Goal: Task Accomplishment & Management: Complete application form

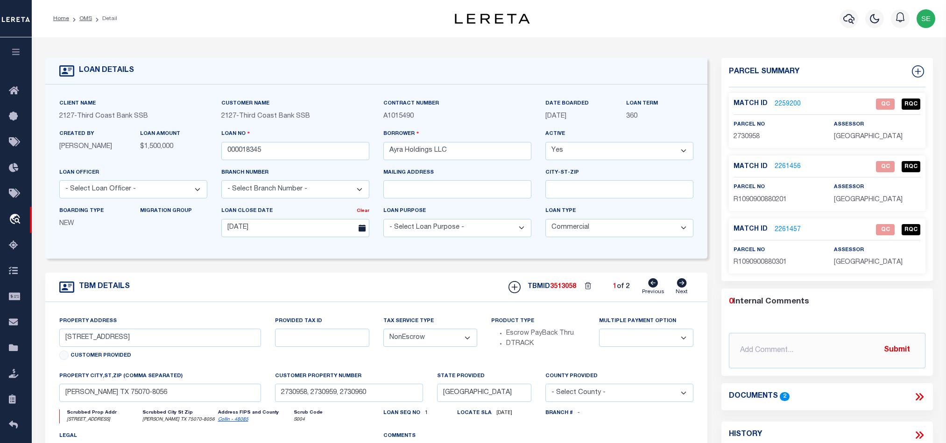
select select "20"
select select "NonEscrow"
click at [434, 282] on div "TBM DETAILS TBMID 3513058 1 of 2 Next" at bounding box center [376, 287] width 662 height 29
click at [785, 107] on link "2259200" at bounding box center [788, 104] width 26 height 10
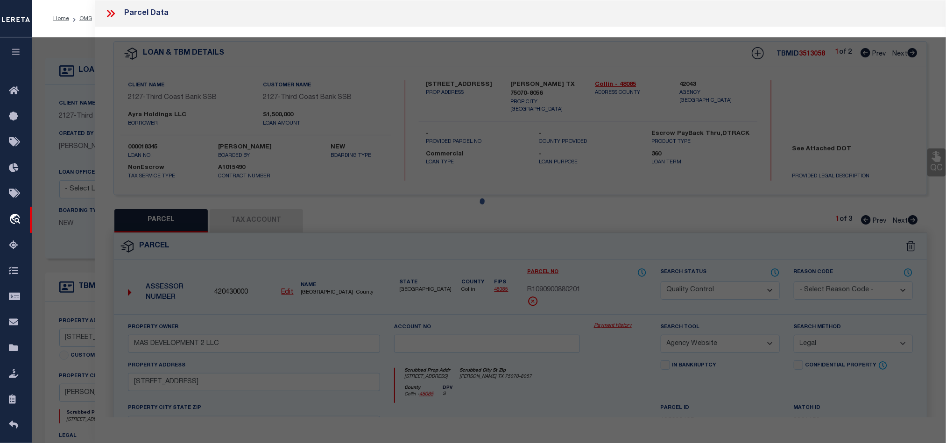
select select "AS"
select select
checkbox input "false"
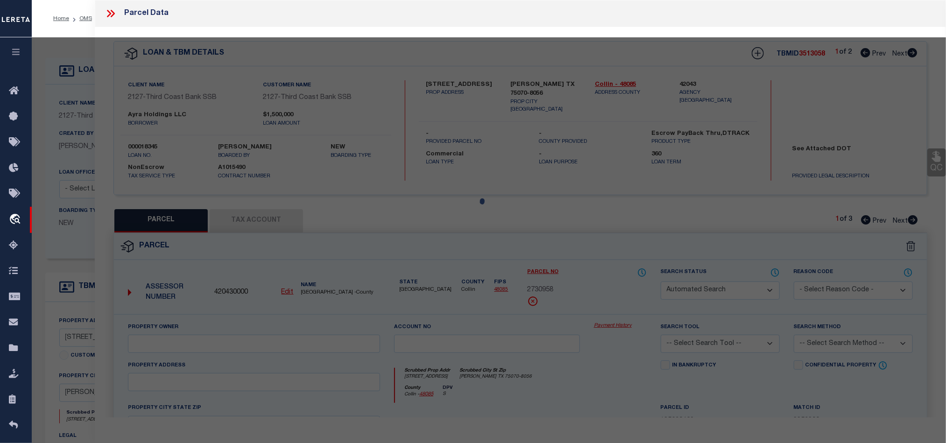
select select "QC"
type input "MAS DEVELOPMENT 2 LLC"
select select "AGW"
select select "LEG"
type input "[STREET_ADDRESS]"
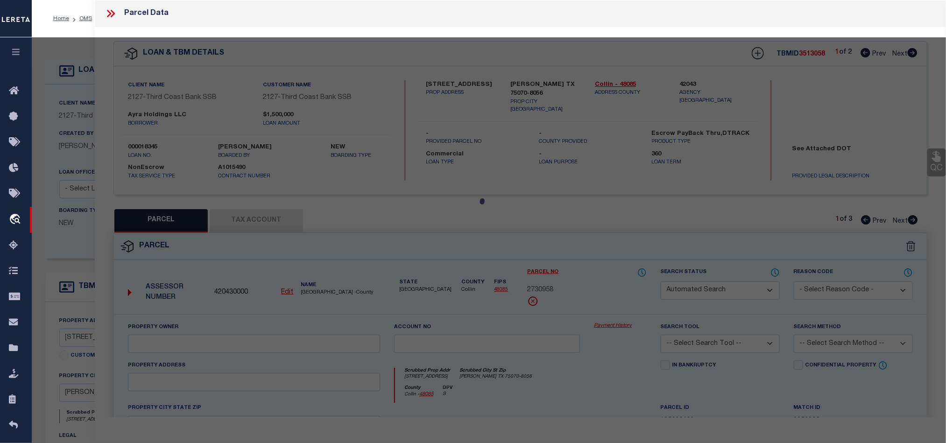
type input "[PERSON_NAME], TX 75070"
type textarea "STONEBRIDGE RANCH OFFICE CONDOMINIUMS (CMC), BLDG 8, UNIT 801, 1.6393 % CMN INT…"
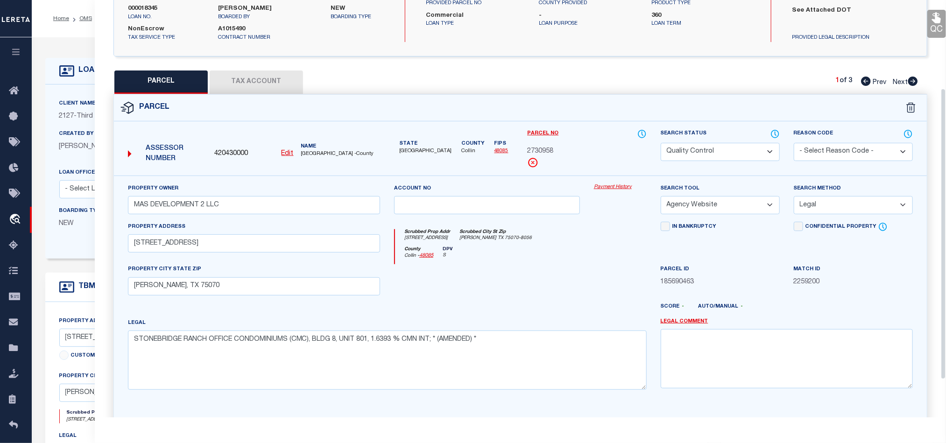
scroll to position [140, 0]
click at [529, 278] on div at bounding box center [487, 282] width 200 height 38
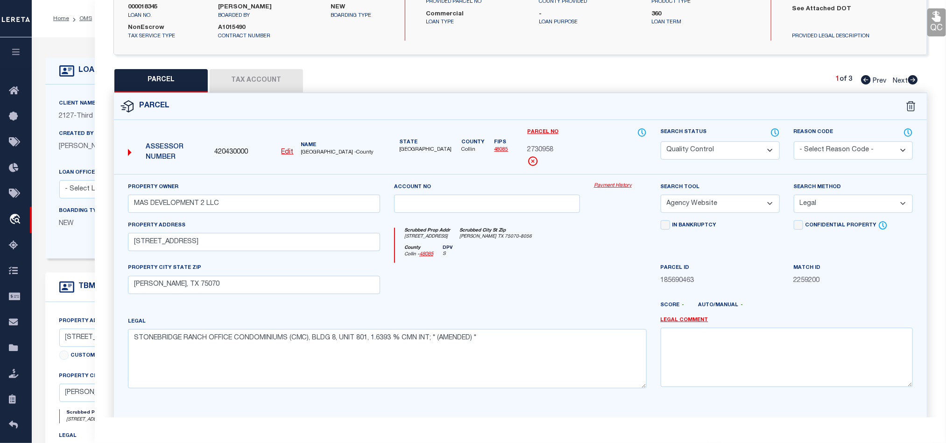
click at [717, 153] on select "Automated Search Bad Parcel Complete Duplicate Parcel High Dollar Reporting In …" at bounding box center [720, 151] width 119 height 18
select select "CP"
drag, startPoint x: 553, startPoint y: 265, endPoint x: 804, endPoint y: 240, distance: 253.1
click at [553, 263] on div "County Collin - 48085 DPV S" at bounding box center [520, 254] width 251 height 18
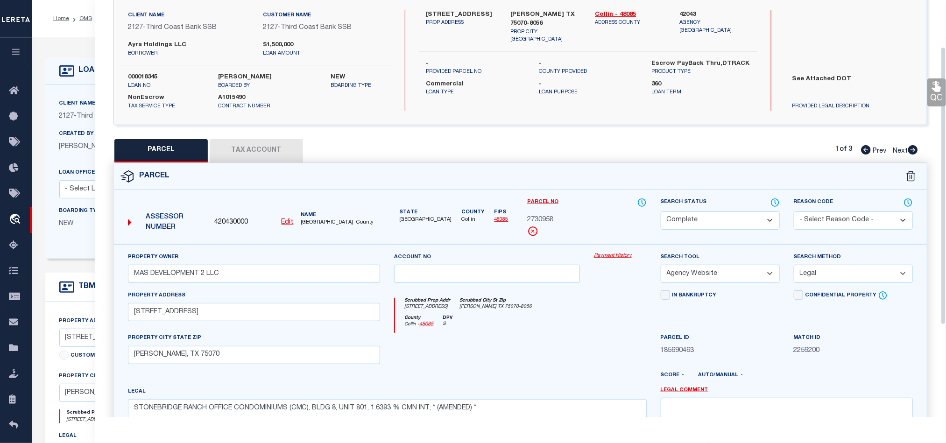
click at [928, 87] on link "QC" at bounding box center [937, 92] width 19 height 28
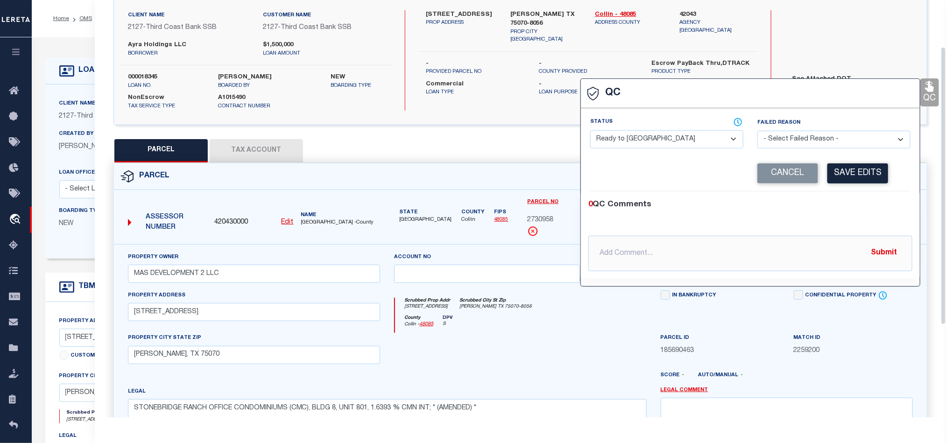
click at [682, 146] on select "- Select Status - Ready to QC Correct Incorrect" at bounding box center [666, 139] width 153 height 18
select select "COR"
click at [853, 184] on button "Save Edits" at bounding box center [858, 173] width 61 height 20
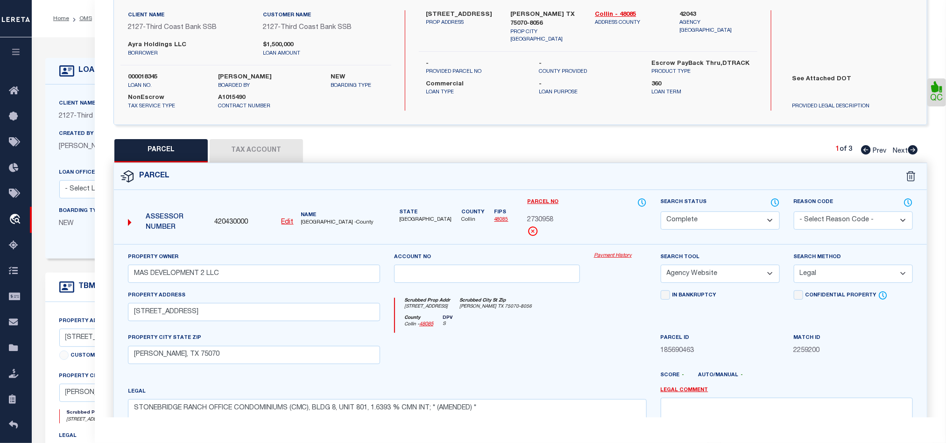
click at [245, 143] on button "Tax Account" at bounding box center [256, 150] width 93 height 23
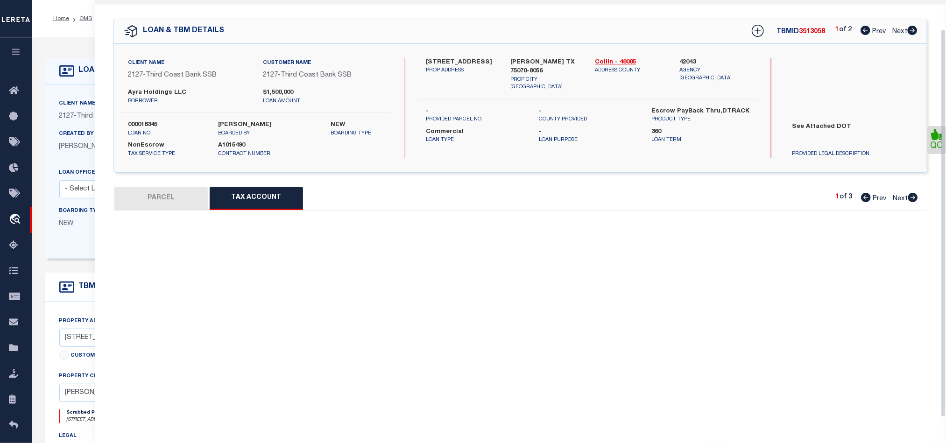
scroll to position [31, 0]
select select "100"
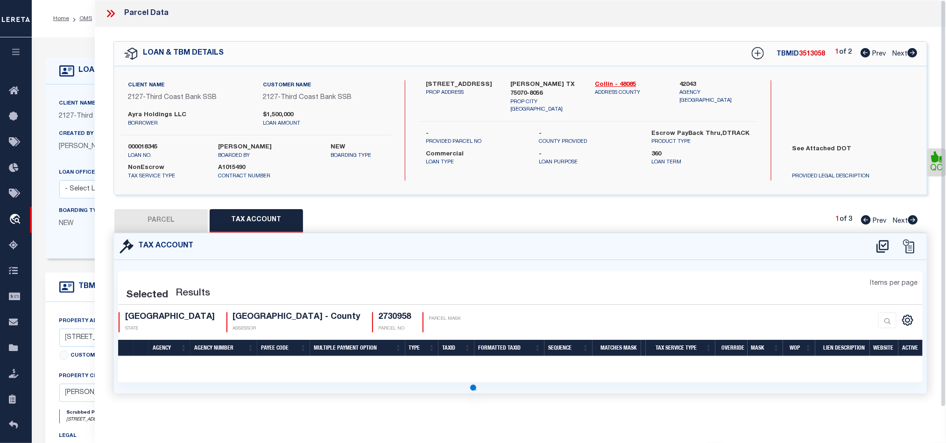
select select "100"
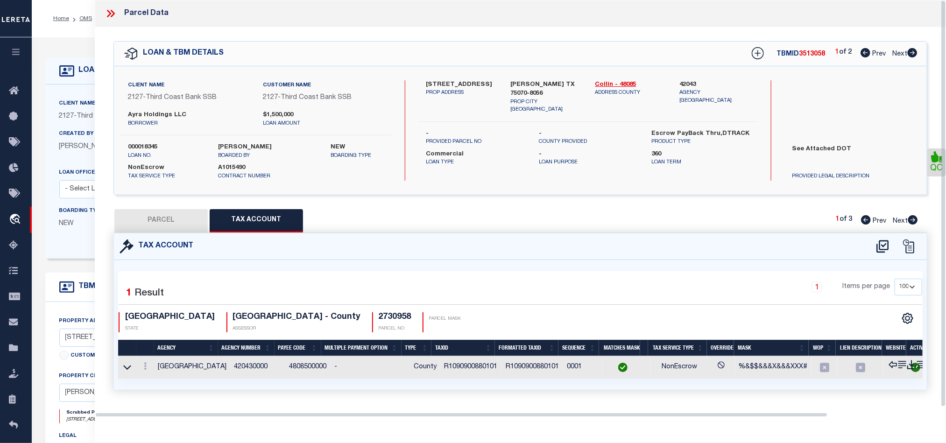
scroll to position [0, 0]
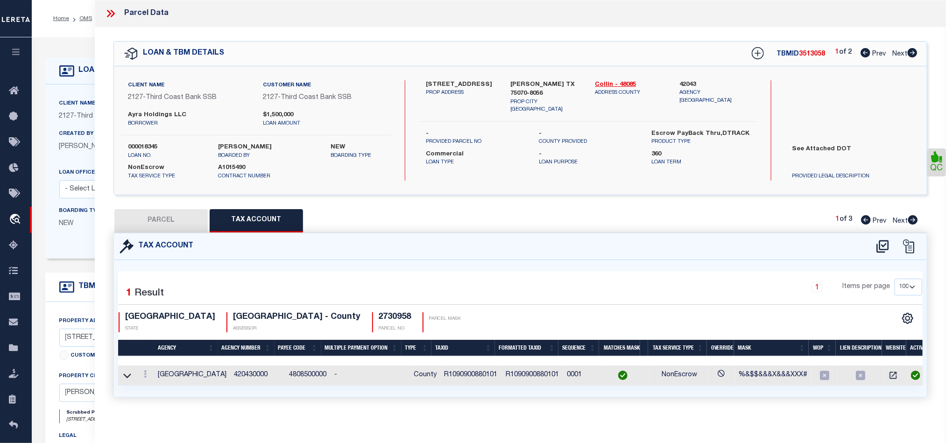
click at [179, 225] on button "PARCEL" at bounding box center [160, 220] width 93 height 23
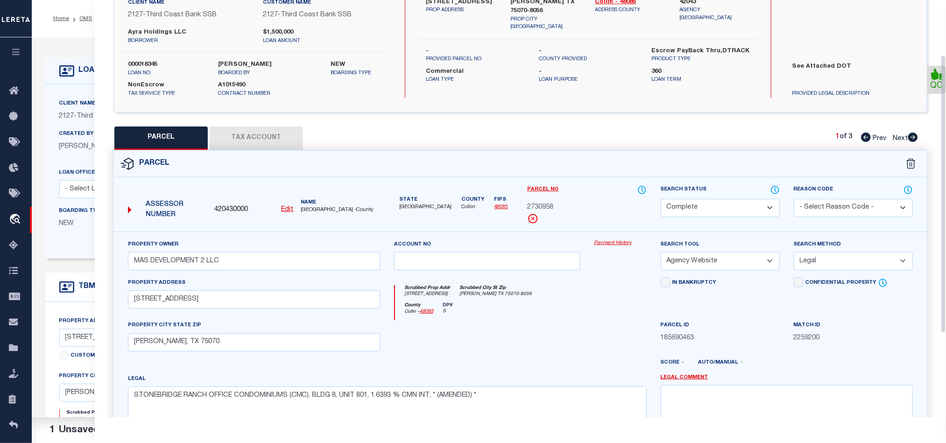
scroll to position [209, 0]
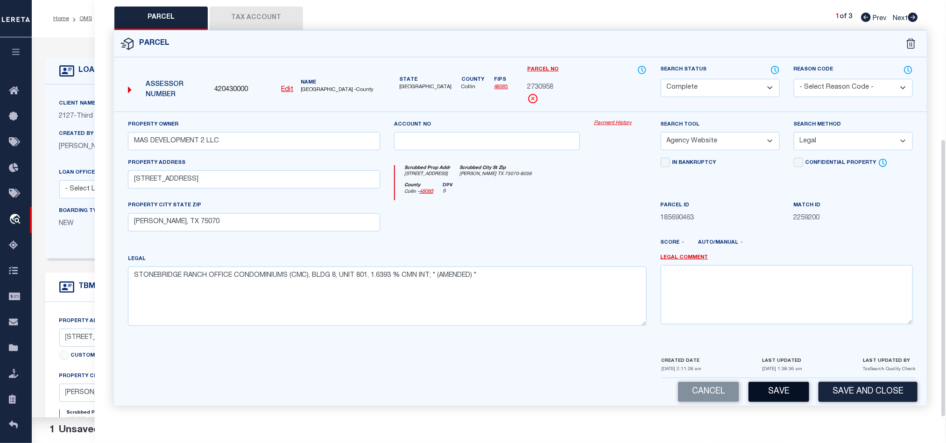
click at [772, 395] on button "Save" at bounding box center [779, 392] width 61 height 20
select select "AS"
select select
checkbox input "false"
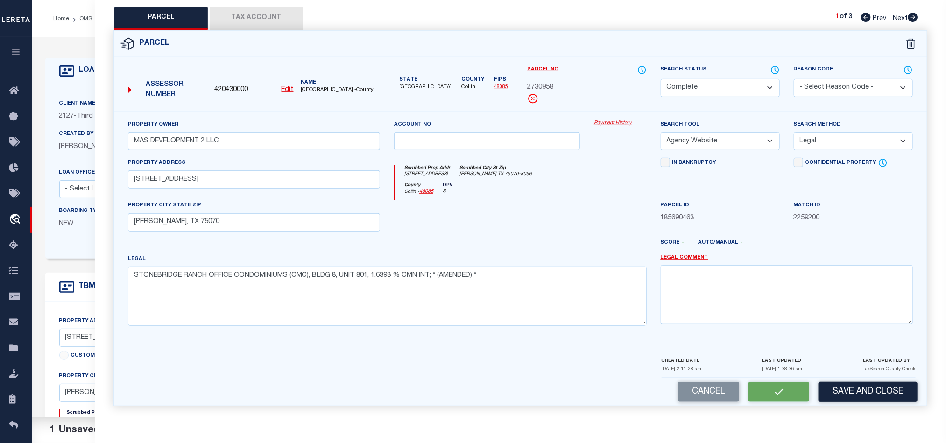
checkbox input "false"
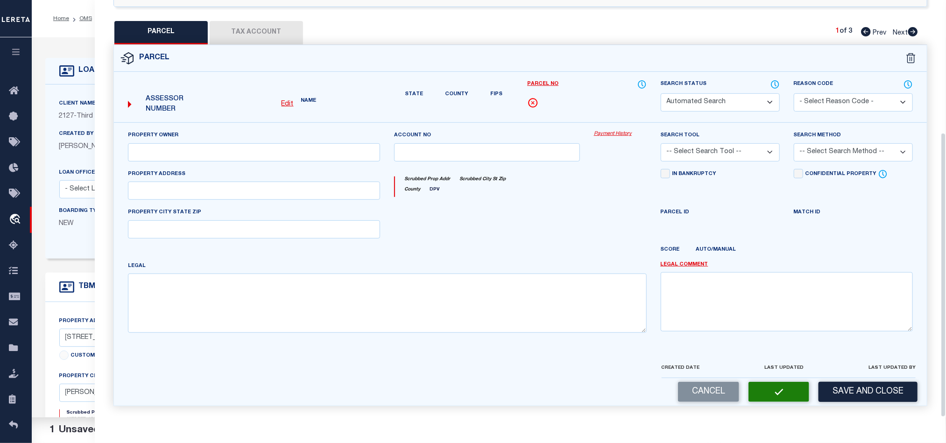
select select "CP"
type input "MAS DEVELOPMENT 2 LLC"
select select "AGW"
select select "LEG"
type input "[STREET_ADDRESS]"
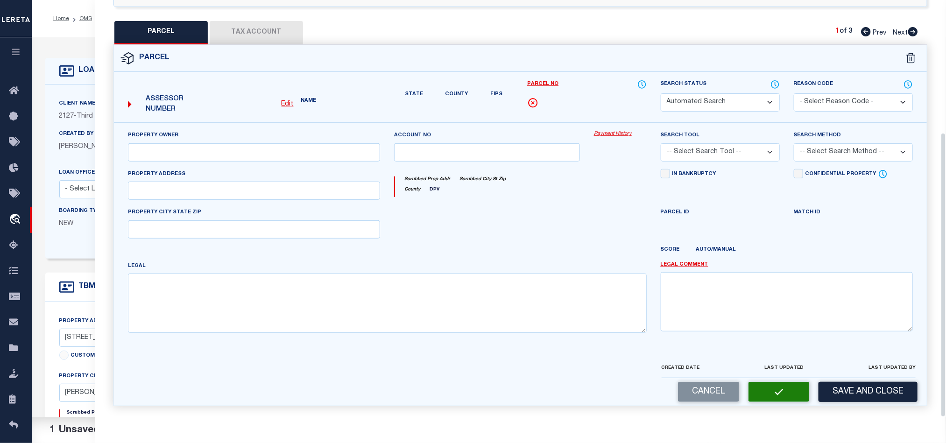
type input "[PERSON_NAME], TX 75070"
type textarea "STONEBRIDGE RANCH OFFICE CONDOMINIUMS (CMC), BLDG 8, UNIT 801, 1.6393 % CMN INT…"
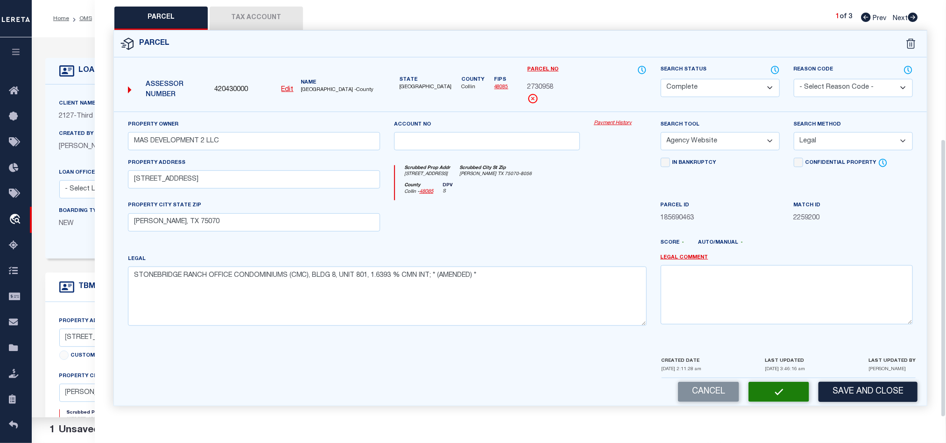
scroll to position [181, 0]
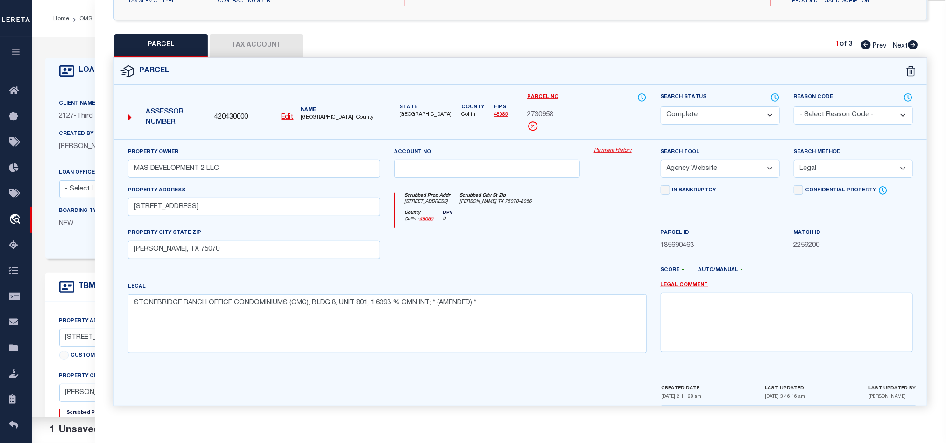
drag, startPoint x: 912, startPoint y: 42, endPoint x: 733, endPoint y: 175, distance: 223.4
click at [912, 42] on icon at bounding box center [914, 44] width 10 height 9
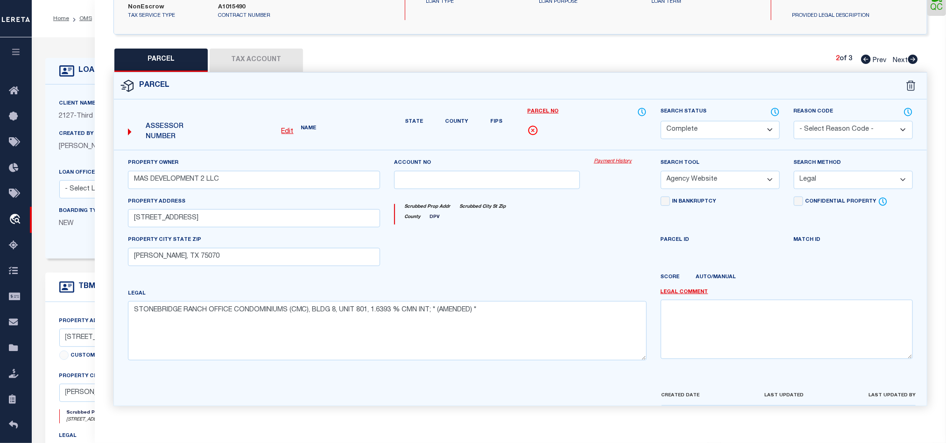
select select "AS"
select select
checkbox input "false"
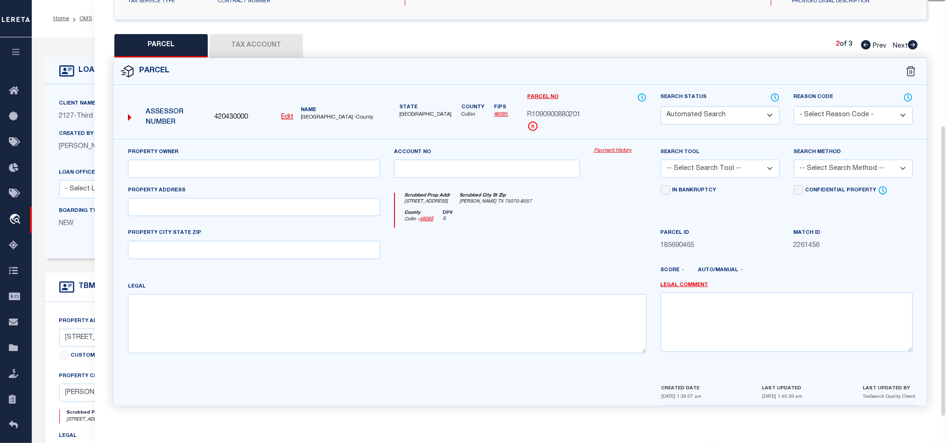
select select "QC"
type input "MAS DEVELOPMENT 2 LLC"
select select "AGW"
select select "LEG"
type input "[STREET_ADDRESS]"
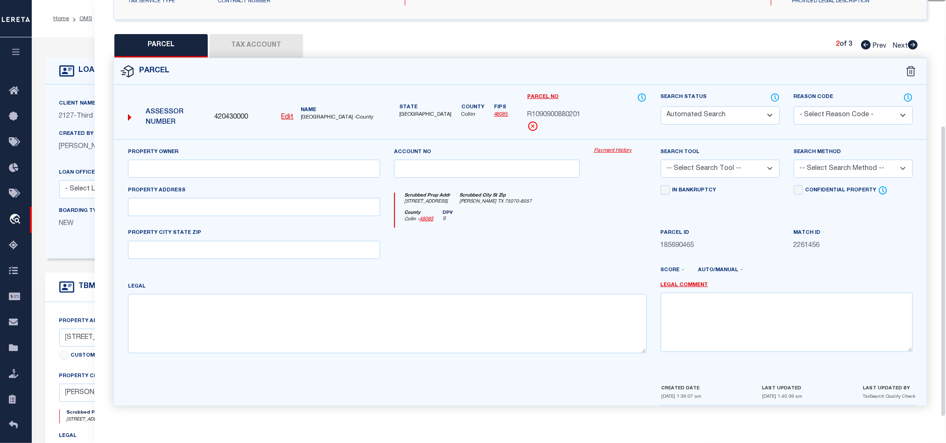
type input "[PERSON_NAME], TX 75070"
type textarea "STONEBRIDGE RANCH OFFICE CONDOMINIUMS (CMC), BLDG 8, UNIT 802, 1.6393 % CMN INT…"
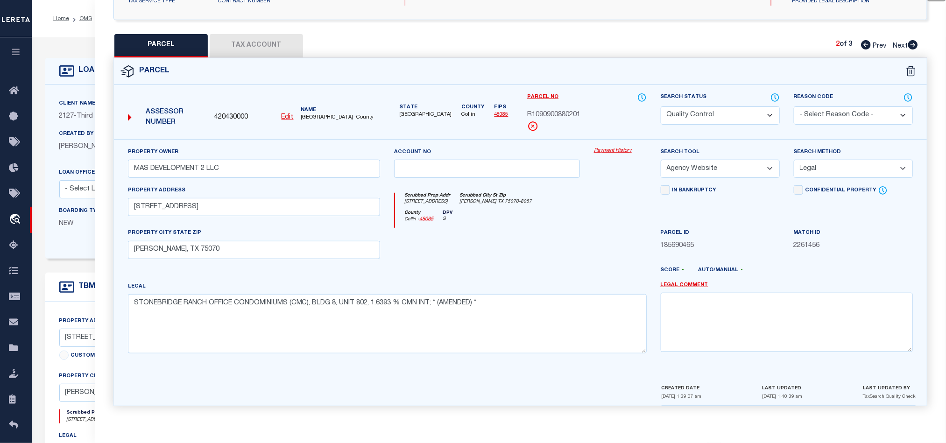
click at [699, 107] on select "Automated Search Bad Parcel Complete Duplicate Parcel High Dollar Reporting In …" at bounding box center [720, 116] width 119 height 18
select select "CP"
drag, startPoint x: 492, startPoint y: 258, endPoint x: 610, endPoint y: 230, distance: 120.4
click at [492, 258] on div at bounding box center [487, 247] width 200 height 38
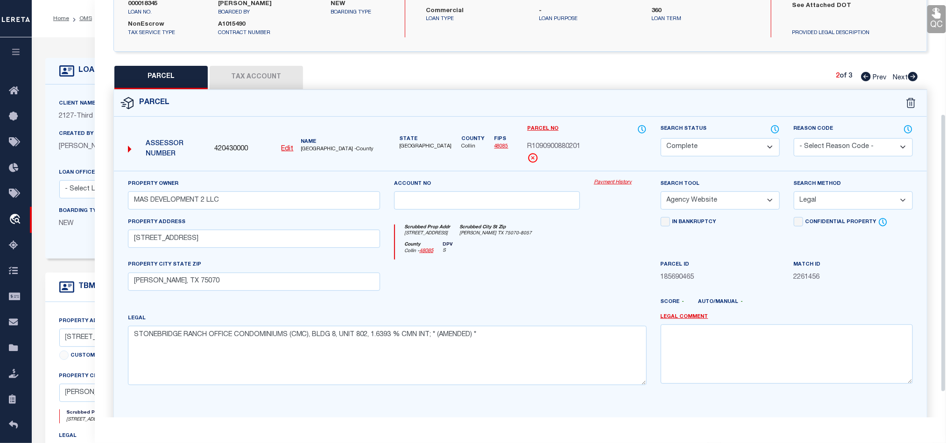
scroll to position [111, 0]
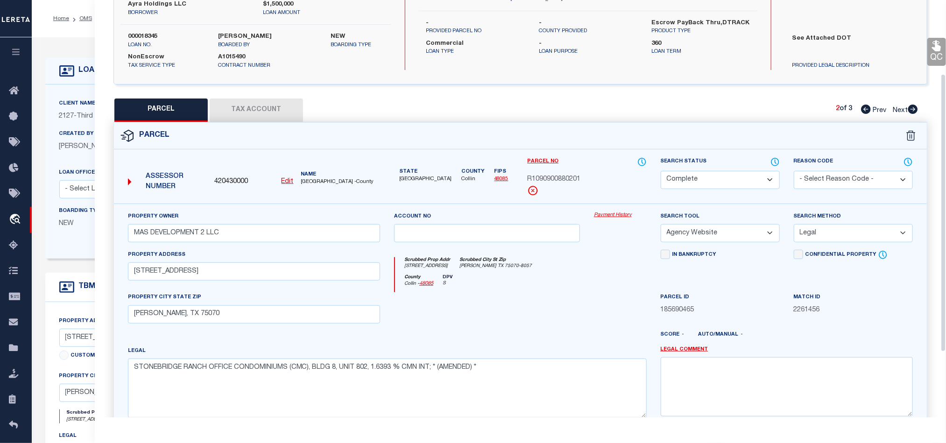
click at [935, 45] on icon at bounding box center [936, 46] width 9 height 11
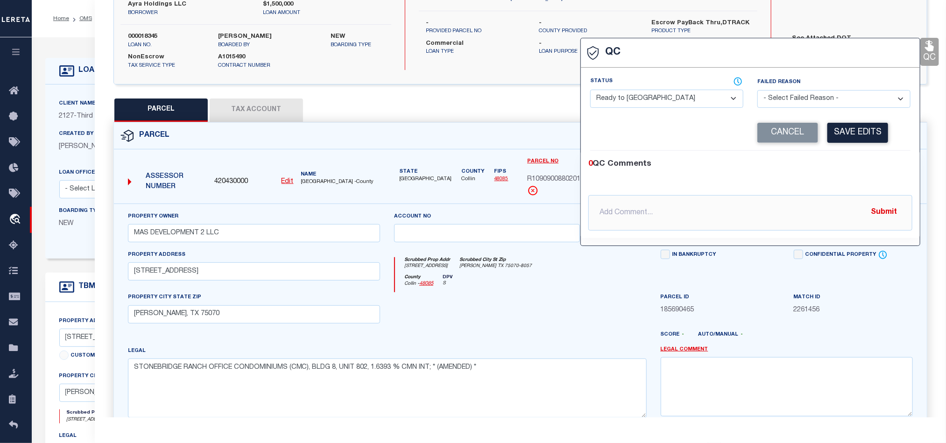
click at [633, 100] on select "- Select Status - Ready to QC Correct Incorrect" at bounding box center [666, 99] width 153 height 18
select select "COR"
click at [887, 159] on div "0 QC Comments @[PERSON_NAME] @[PERSON_NAME] @[PERSON_NAME] @[PERSON_NAME] @[PER…" at bounding box center [750, 194] width 339 height 87
click at [866, 135] on button "Save Edits" at bounding box center [858, 133] width 61 height 20
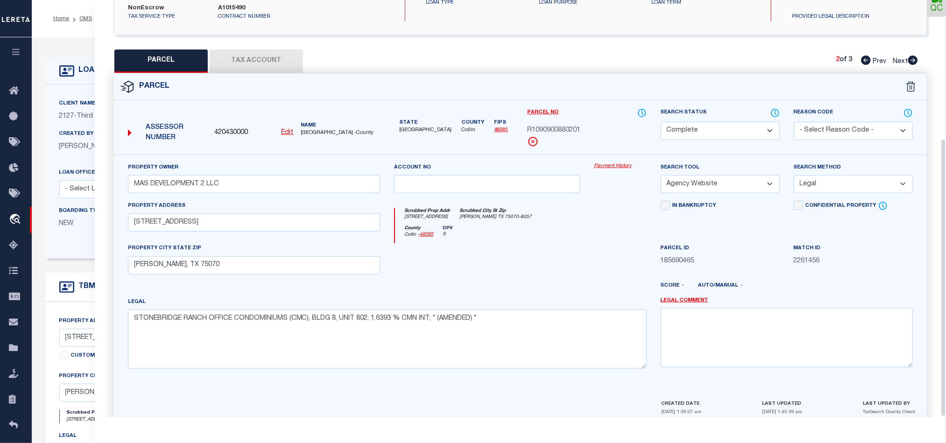
scroll to position [209, 0]
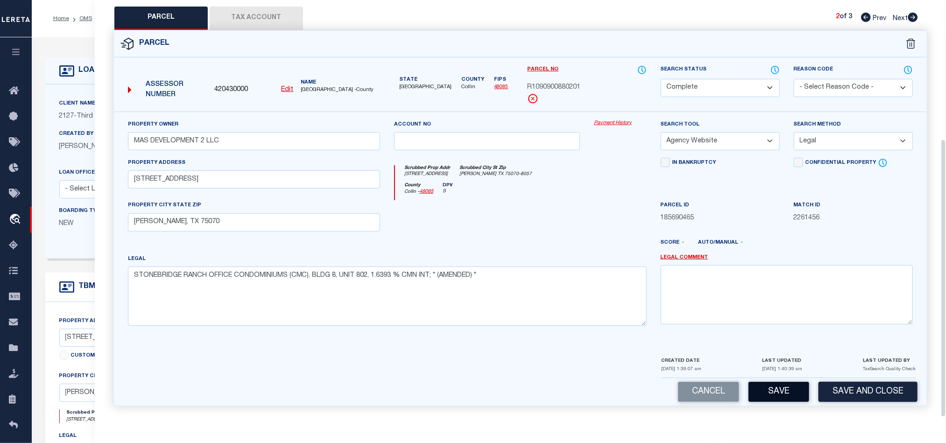
click at [795, 390] on button "Save" at bounding box center [779, 392] width 61 height 20
select select "AS"
select select
checkbox input "false"
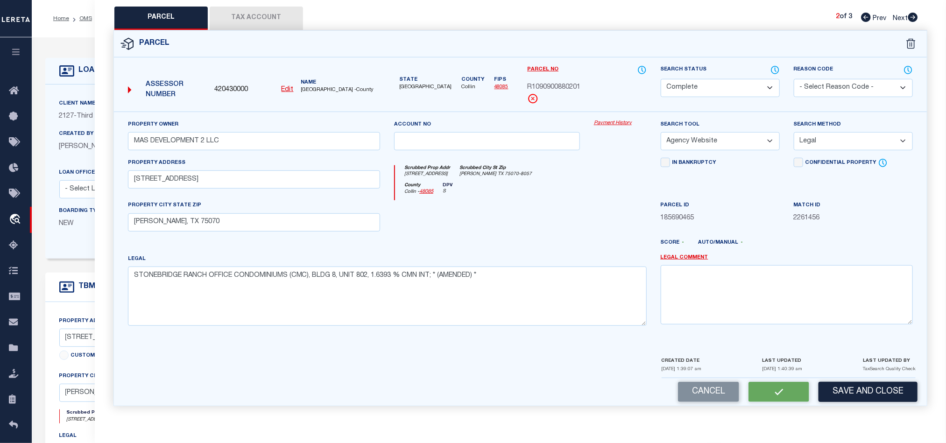
checkbox input "false"
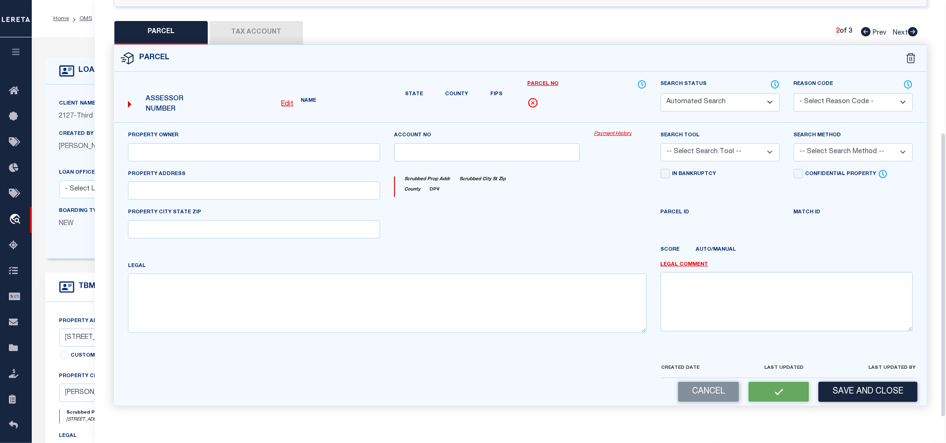
select select "CP"
type input "MAS DEVELOPMENT 2 LLC"
select select "AGW"
select select "LEG"
type input "[STREET_ADDRESS]"
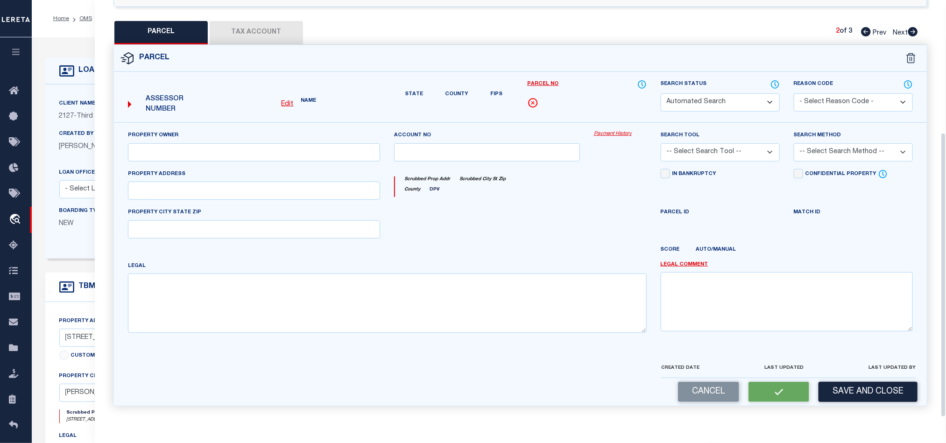
type input "[PERSON_NAME], TX 75070"
type textarea "STONEBRIDGE RANCH OFFICE CONDOMINIUMS (CMC), BLDG 8, UNIT 802, 1.6393 % CMN INT…"
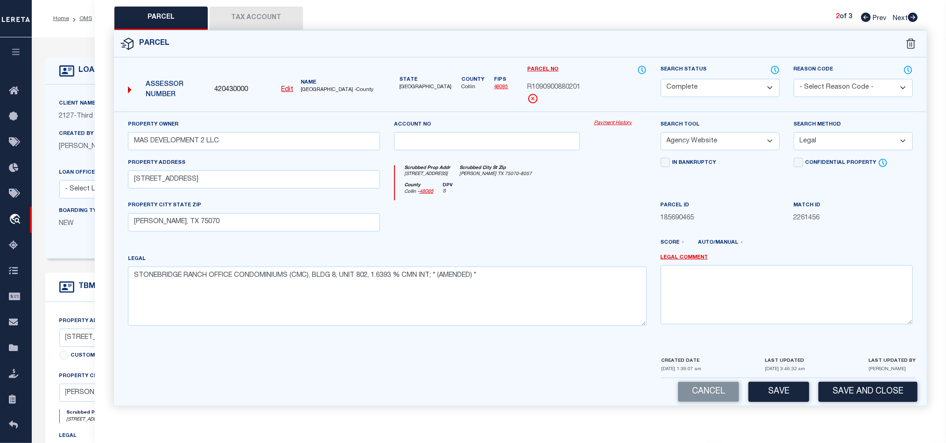
click at [255, 17] on button "Tax Account" at bounding box center [256, 18] width 93 height 23
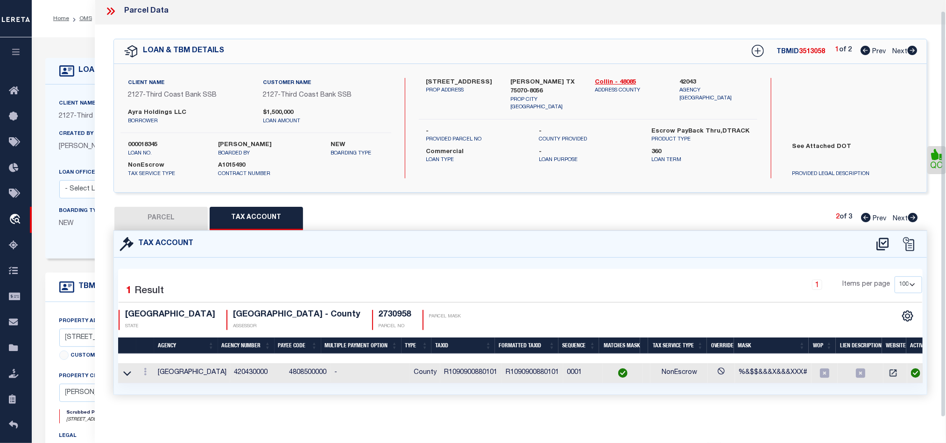
select select "100"
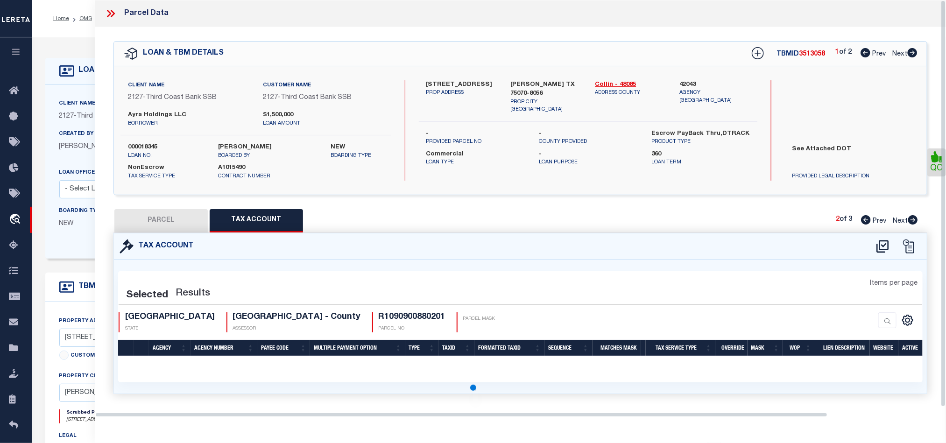
select select "100"
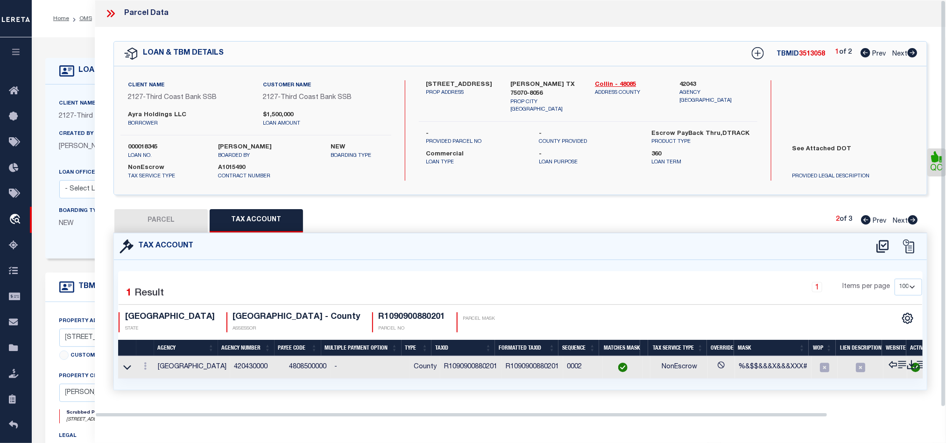
scroll to position [0, 0]
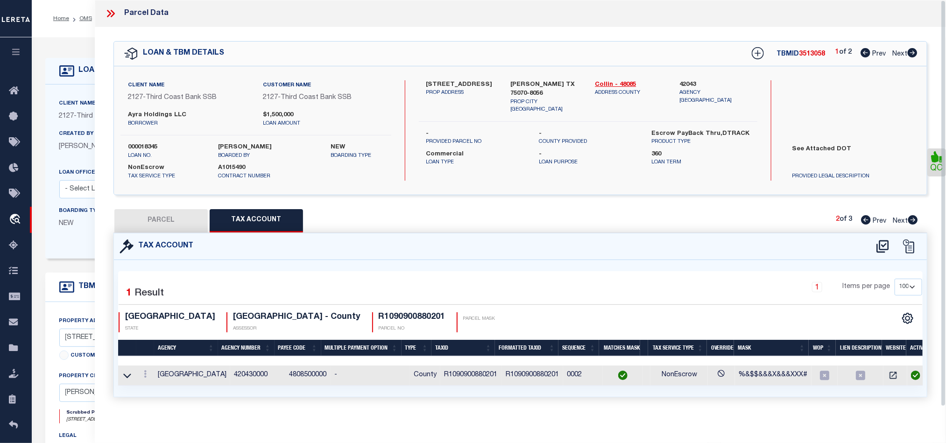
drag, startPoint x: 914, startPoint y: 222, endPoint x: 630, endPoint y: 289, distance: 291.8
click at [914, 222] on icon at bounding box center [914, 219] width 10 height 9
select select "AS"
select select
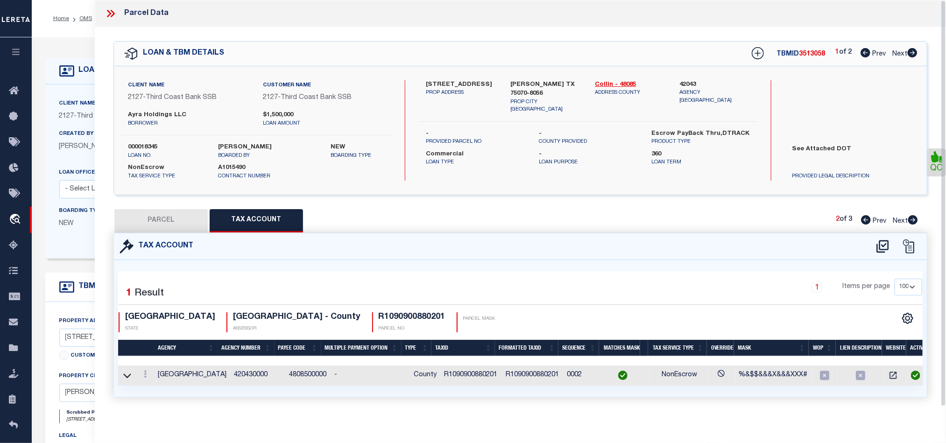
checkbox input "false"
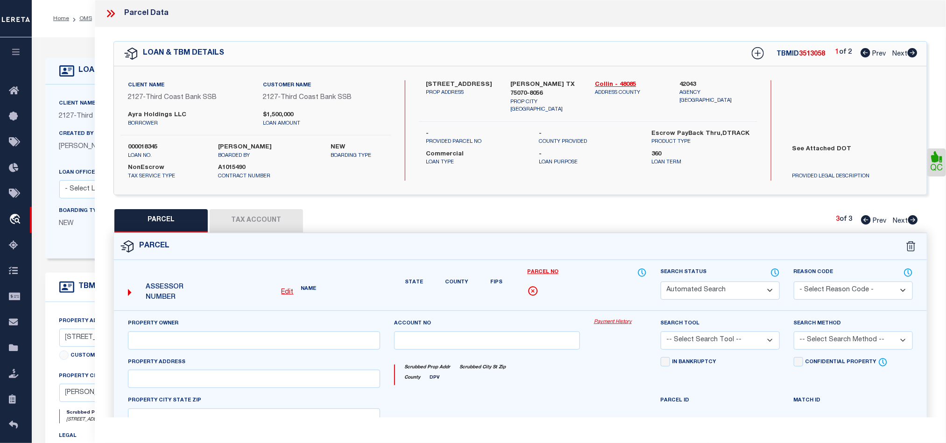
select select "QC"
type input "MAS DEVELOPMENT 2 LLC - [GEOGRAPHIC_DATA] 803"
select select "AGW"
select select "LEG"
type input "[STREET_ADDRESS]"
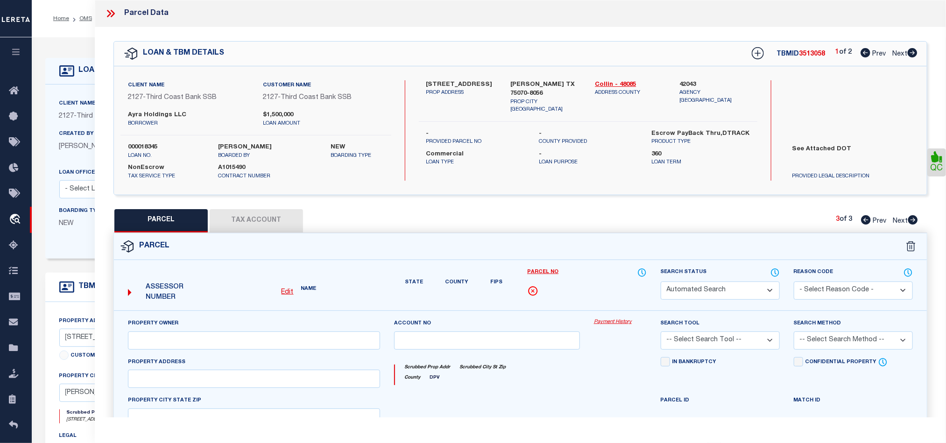
type input "[PERSON_NAME], TX 75070"
type textarea "STONEBRIDGE RANCH OFFICE CONDOMINIUMS (CMC), BLDG 8, UNIT 803, 1.6393 % CMN INT…"
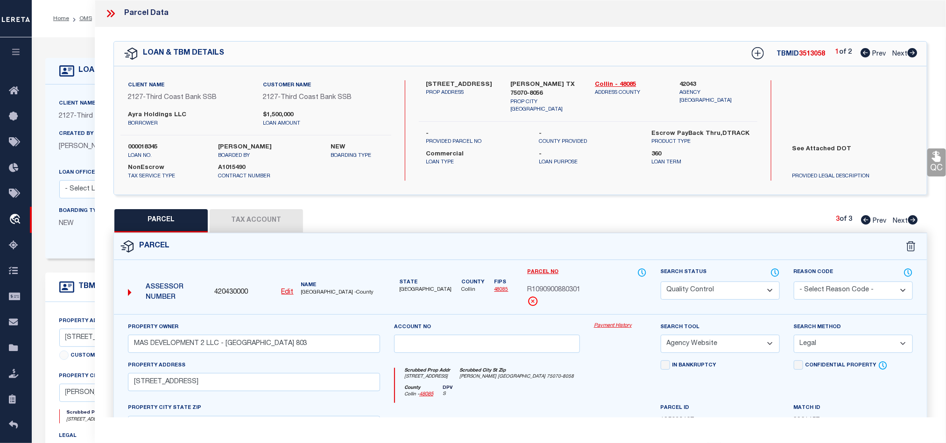
drag, startPoint x: 705, startPoint y: 293, endPoint x: 698, endPoint y: 298, distance: 9.1
click at [705, 293] on select "Automated Search Bad Parcel Complete Duplicate Parcel High Dollar Reporting In …" at bounding box center [720, 291] width 119 height 18
select select "CP"
click at [545, 390] on div "County Collin - 48085 DPV S" at bounding box center [520, 394] width 251 height 18
click at [940, 156] on icon at bounding box center [937, 156] width 12 height 12
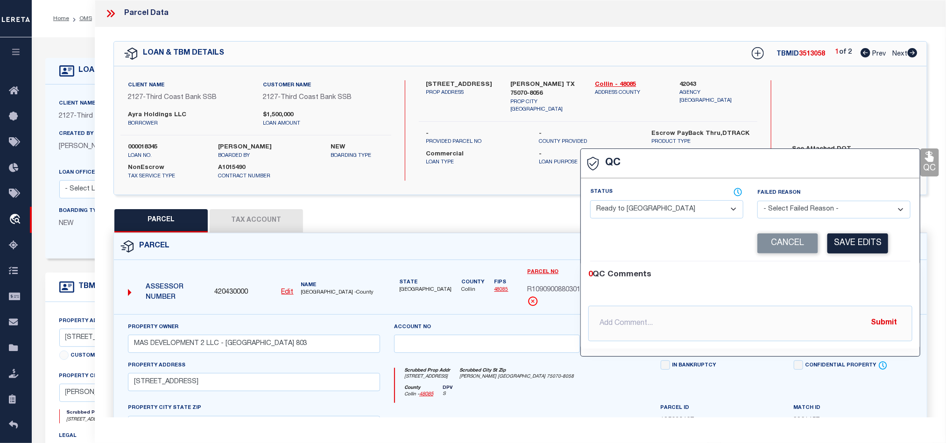
click at [698, 202] on select "- Select Status - Ready to QC Correct Incorrect" at bounding box center [666, 209] width 153 height 18
select select "COR"
click at [870, 269] on div "0 QC Comments @[PERSON_NAME] @[PERSON_NAME] @[PERSON_NAME] @[PERSON_NAME] @[PER…" at bounding box center [750, 305] width 339 height 87
click at [862, 251] on button "Save Edits" at bounding box center [858, 244] width 61 height 20
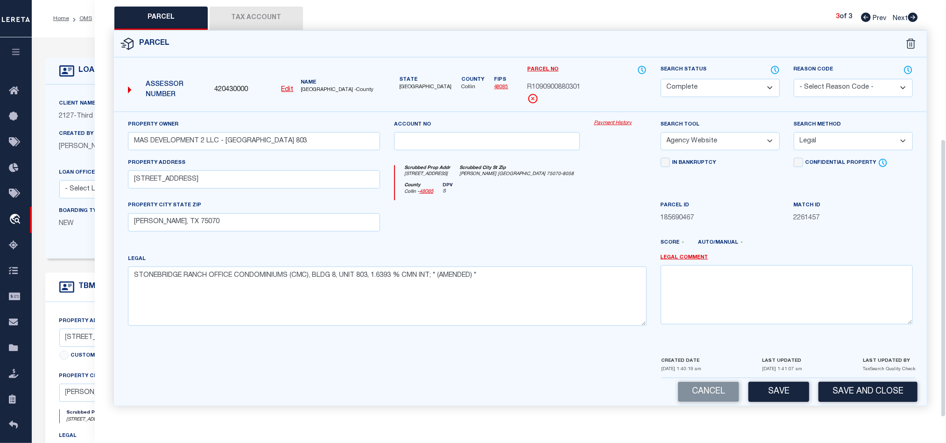
scroll to position [209, 0]
click at [883, 383] on button "Save and Close" at bounding box center [868, 392] width 99 height 20
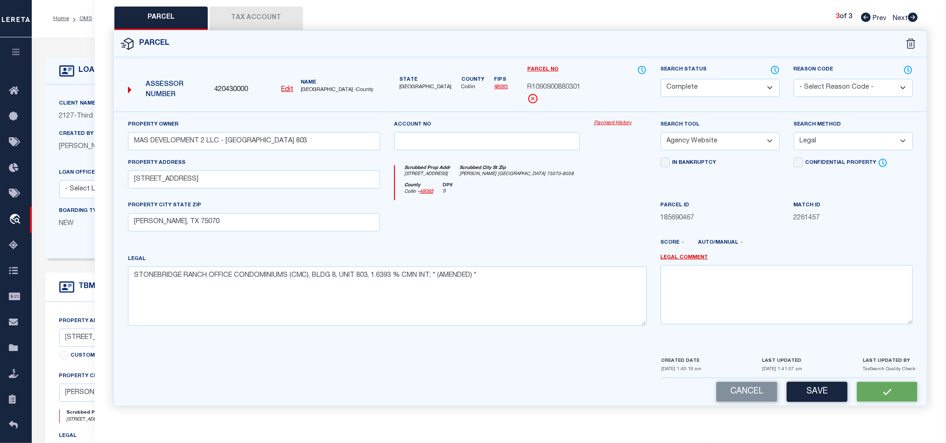
click at [246, 17] on button "Tax Account" at bounding box center [256, 18] width 93 height 23
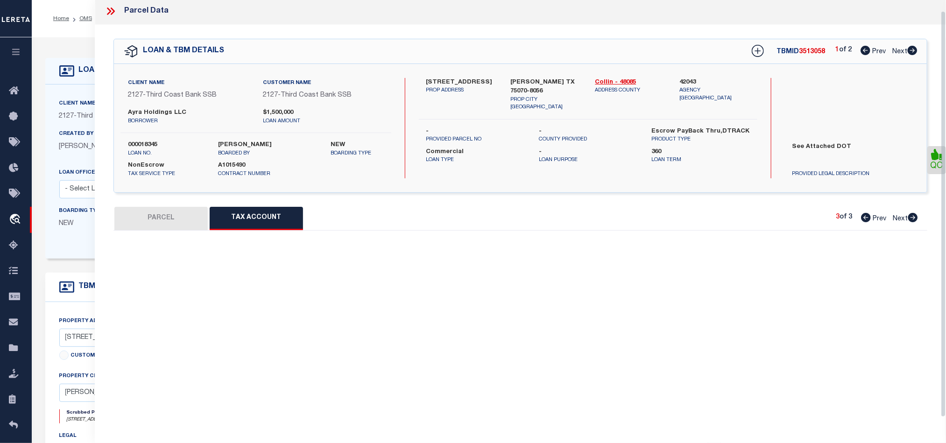
scroll to position [11, 0]
select select "100"
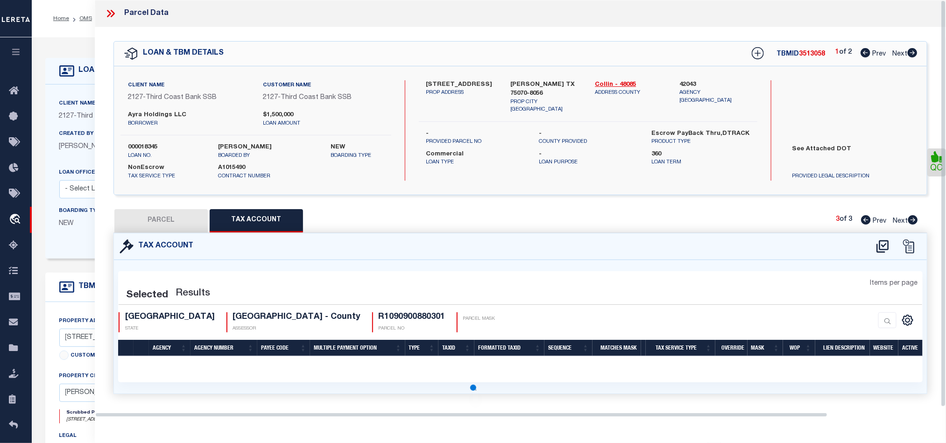
select select "100"
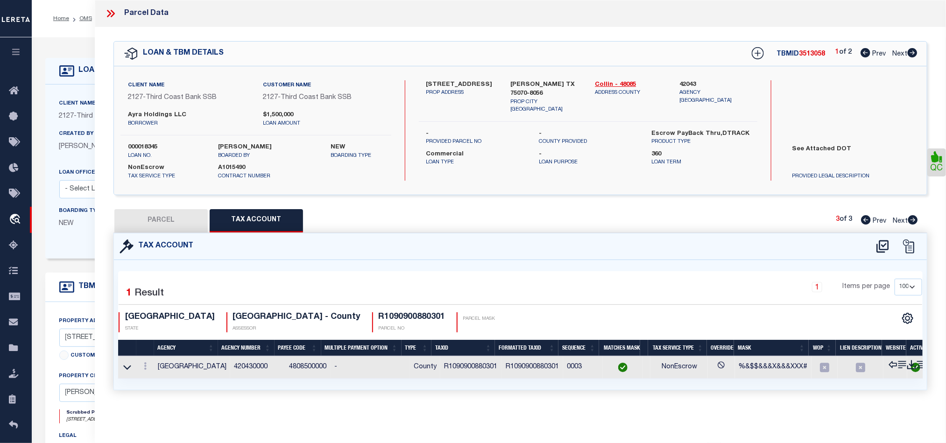
scroll to position [0, 0]
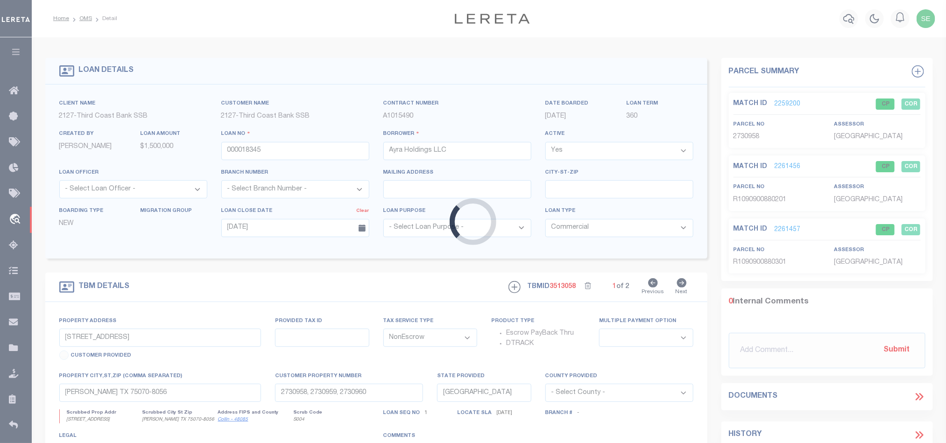
select select
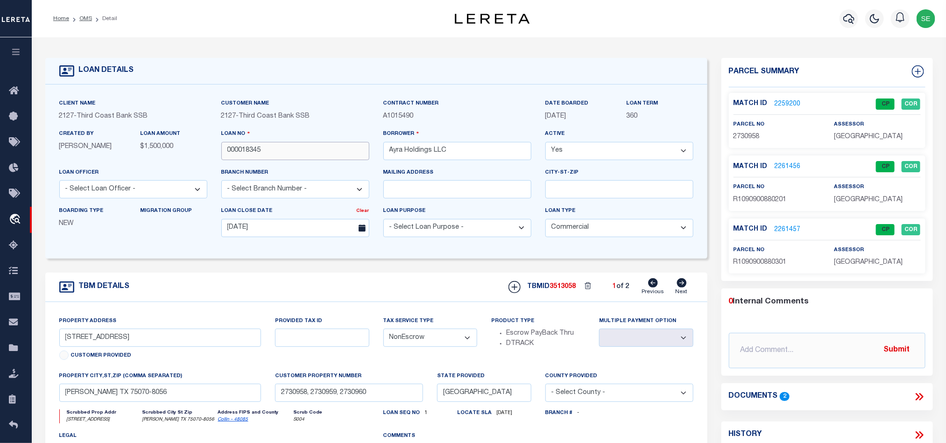
click at [269, 152] on input "000018345" at bounding box center [295, 151] width 148 height 18
click at [566, 286] on div "TBMID 3513058 1 of 2 Previous Next" at bounding box center [598, 287] width 192 height 18
copy span "3513058"
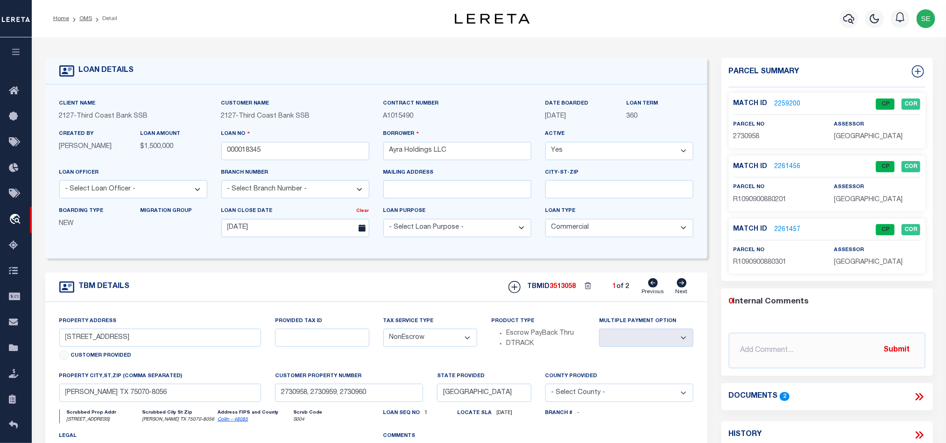
click at [858, 140] on span "[GEOGRAPHIC_DATA]" at bounding box center [868, 137] width 69 height 7
copy div "[GEOGRAPHIC_DATA]"
click at [749, 138] on span "2730958" at bounding box center [747, 137] width 26 height 7
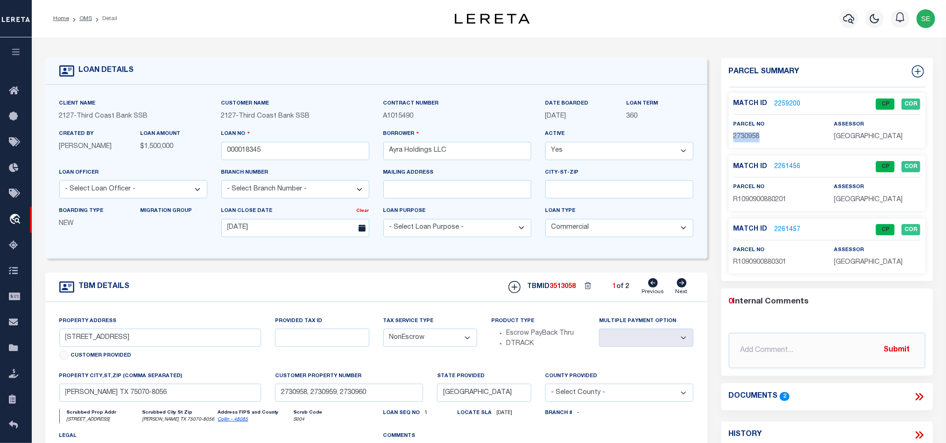
click at [749, 138] on span "2730958" at bounding box center [747, 137] width 26 height 7
copy span "2730958"
click at [304, 159] on input "000018345" at bounding box center [295, 151] width 148 height 18
click at [562, 290] on span "3513058" at bounding box center [563, 287] width 26 height 7
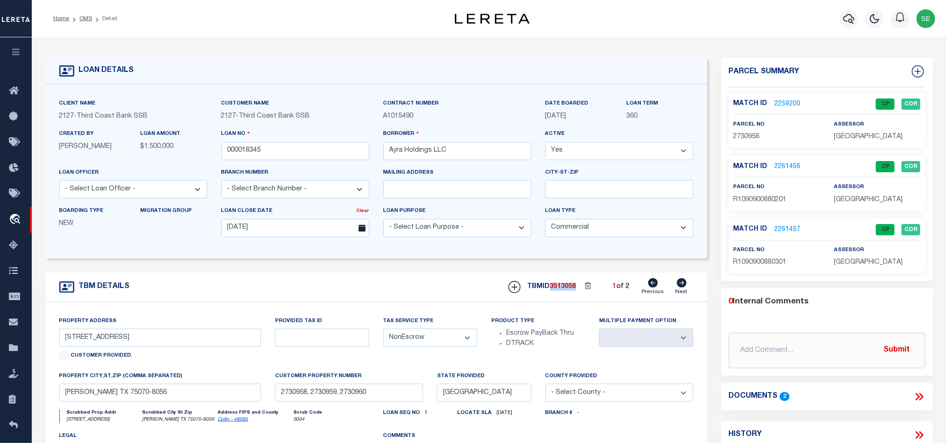
click at [562, 290] on span "3513058" at bounding box center [563, 287] width 26 height 7
copy span "3513058"
click at [865, 198] on span "[GEOGRAPHIC_DATA]" at bounding box center [868, 200] width 69 height 7
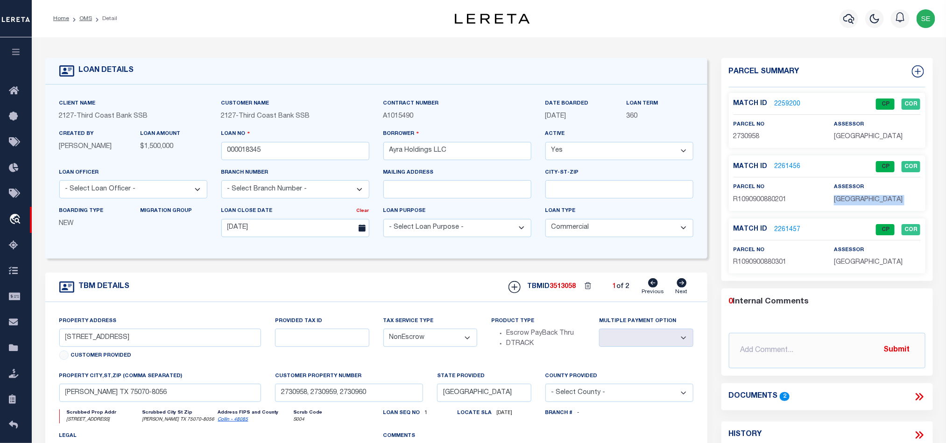
copy div "[GEOGRAPHIC_DATA]"
click at [765, 198] on span "R1090900880201" at bounding box center [760, 200] width 53 height 7
copy span "R1090900880201"
click at [304, 146] on input "000018345" at bounding box center [295, 151] width 148 height 18
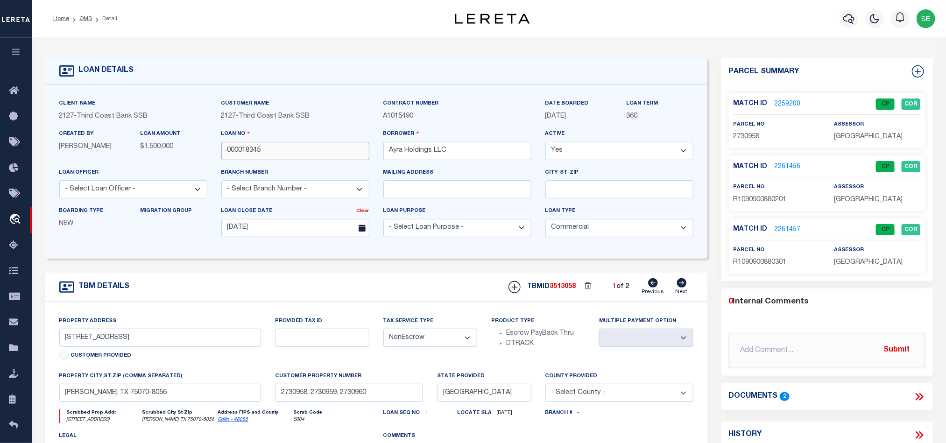
click at [304, 146] on input "000018345" at bounding box center [295, 151] width 148 height 18
click at [569, 290] on span "3513058" at bounding box center [563, 287] width 26 height 7
copy span "3513058"
click at [844, 270] on div "Match ID 2261457 CP COR parcel no R1090900880301" at bounding box center [827, 246] width 197 height 55
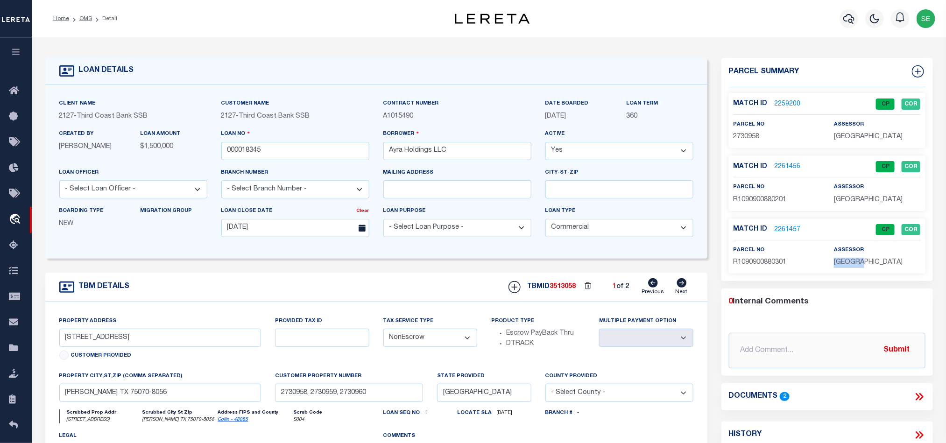
click at [844, 270] on div "Match ID 2261457 CP COR parcel no R1090900880301" at bounding box center [827, 246] width 197 height 55
copy div "[GEOGRAPHIC_DATA]"
click at [754, 263] on span "R1090900880301" at bounding box center [760, 262] width 53 height 7
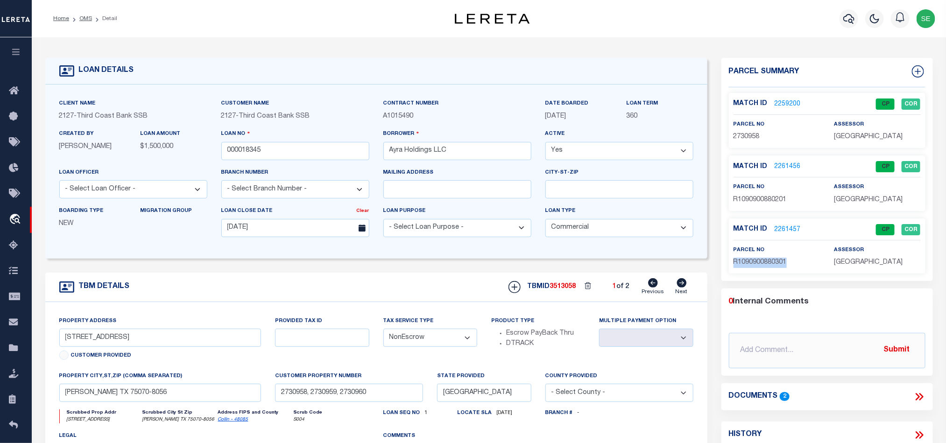
copy span "R1090900880301"
click at [437, 300] on div "TBM DETAILS TBMID 3513058 1 of 2 Next" at bounding box center [376, 287] width 662 height 29
click at [86, 21] on link "OMS" at bounding box center [85, 19] width 13 height 6
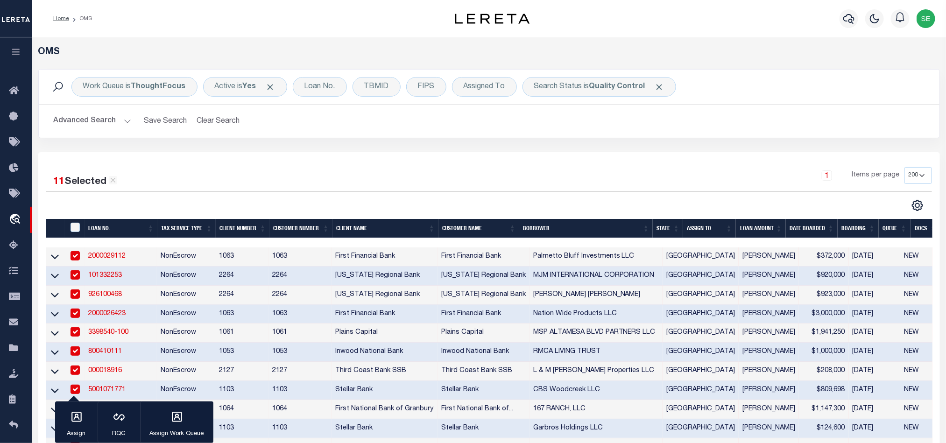
scroll to position [210, 0]
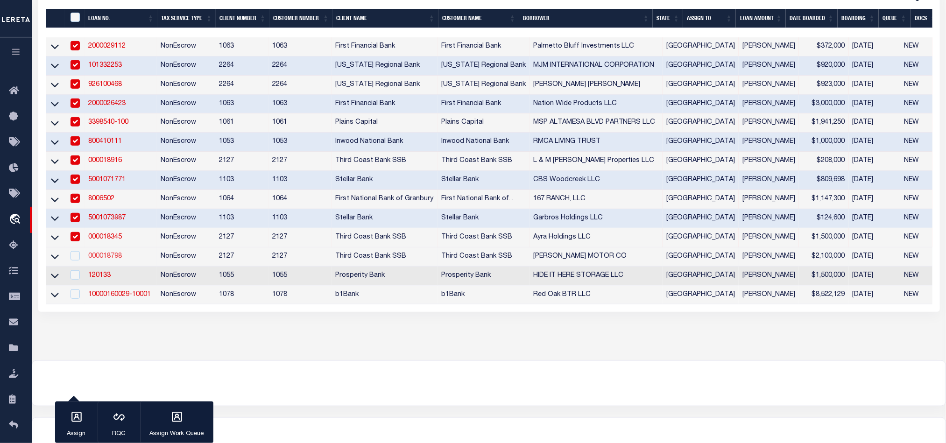
click at [99, 260] on link "000018798" at bounding box center [105, 256] width 34 height 7
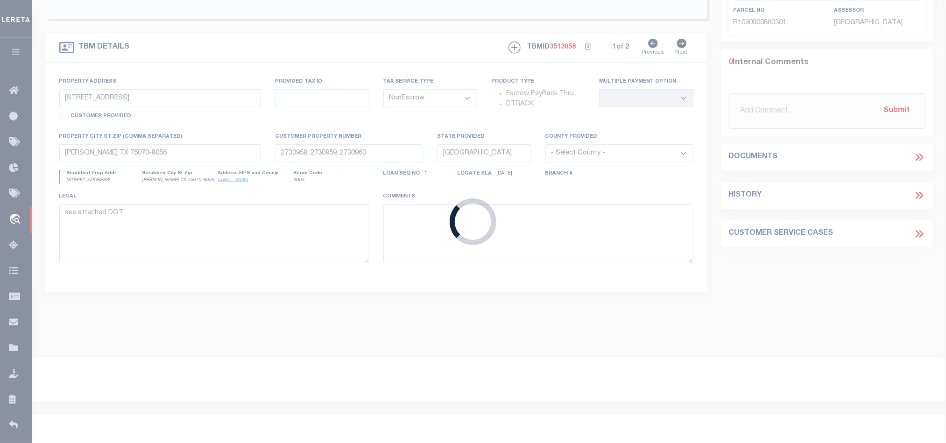
type input "000018798"
type input "[PERSON_NAME] MOTOR CO"
select select "72101"
select select "2387"
type input "[DATE]"
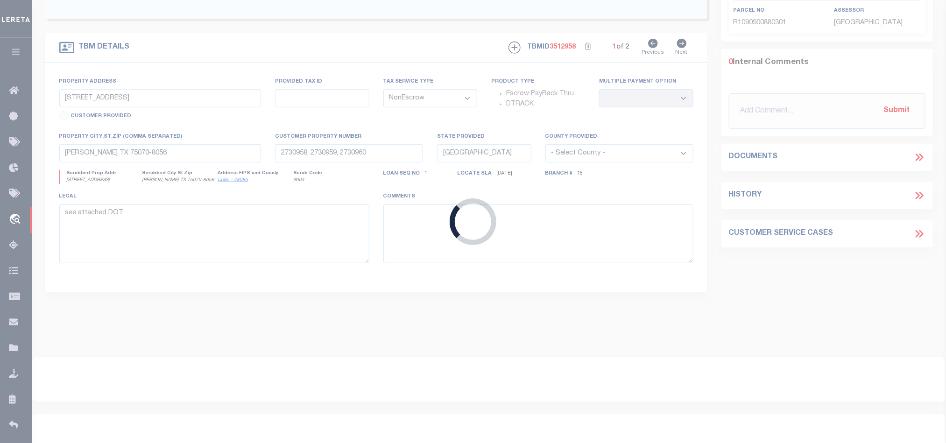
type input "17735 HIGHWAY 59 N"
select select
type input "HUMBLE TX 77396-3011"
select select "72101"
select select "2387"
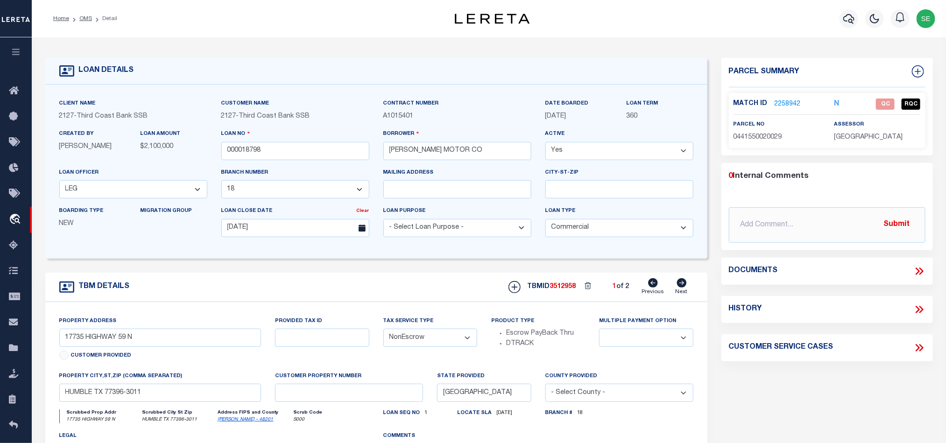
click at [760, 134] on span "0441550020029" at bounding box center [758, 137] width 49 height 7
click at [757, 136] on span "0441550020029" at bounding box center [758, 137] width 49 height 7
click at [923, 272] on icon at bounding box center [921, 271] width 4 height 7
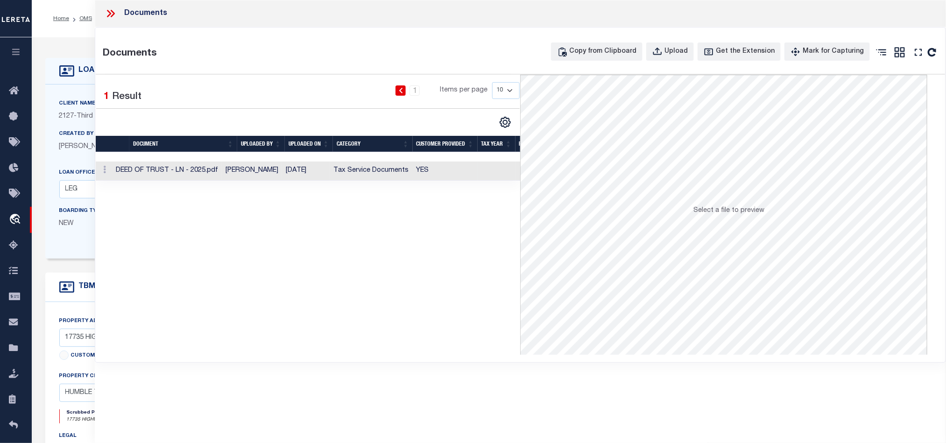
click at [469, 173] on td "YES" at bounding box center [445, 171] width 65 height 19
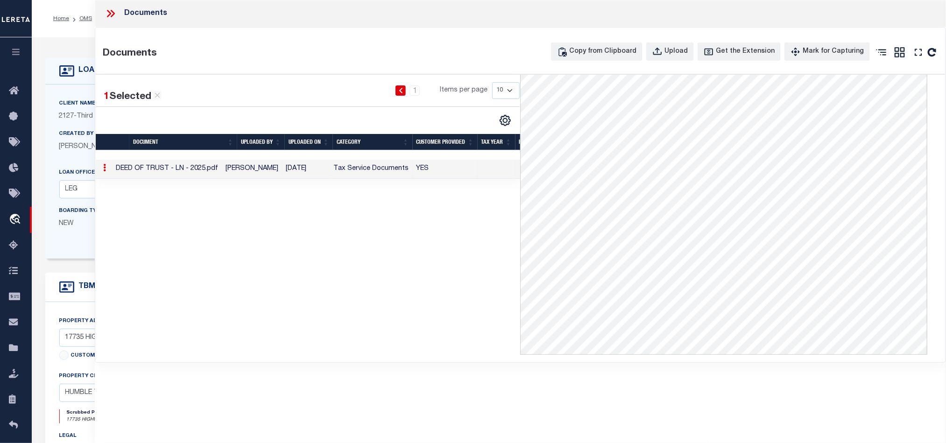
scroll to position [2, 0]
click at [111, 13] on icon at bounding box center [111, 13] width 12 height 12
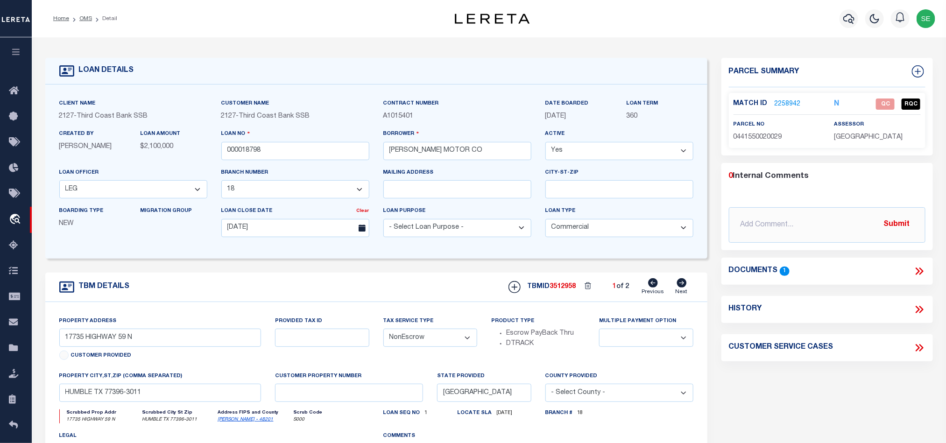
click at [684, 288] on icon at bounding box center [682, 282] width 10 height 9
type input "[STREET_ADDRESS][PERSON_NAME]"
select select
type input "HUMBLE TX 77396"
click at [754, 139] on span "0441490000010" at bounding box center [758, 137] width 49 height 7
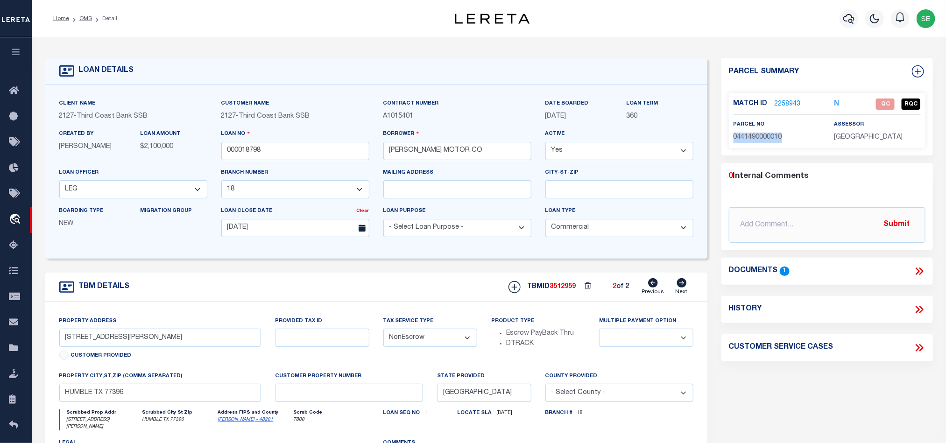
click at [754, 139] on span "0441490000010" at bounding box center [758, 137] width 49 height 7
copy span "0441490000010"
click at [656, 286] on icon at bounding box center [654, 282] width 10 height 9
type input "17735 HIGHWAY 59 N"
select select
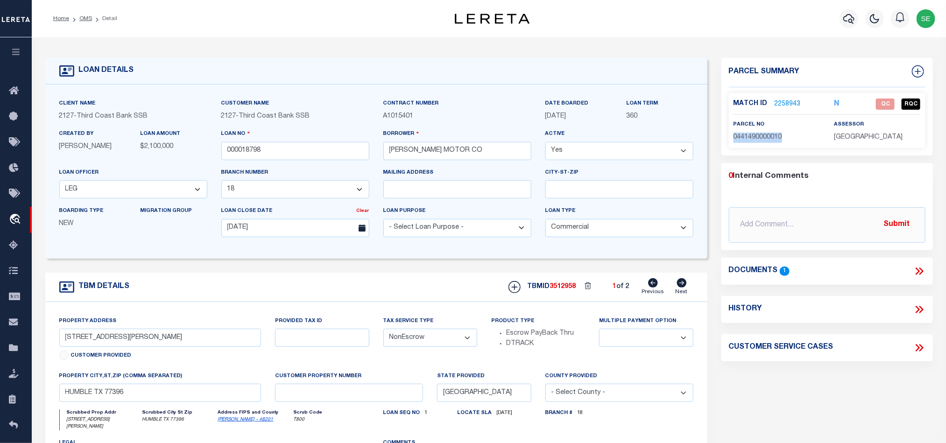
type input "HUMBLE TX 77396-3011"
click at [815, 375] on div "Parcel Summary Match ID 2258942 N parcel no 0441550020029 0 1" at bounding box center [828, 313] width 226 height 511
click at [785, 102] on link "2258942" at bounding box center [788, 104] width 26 height 10
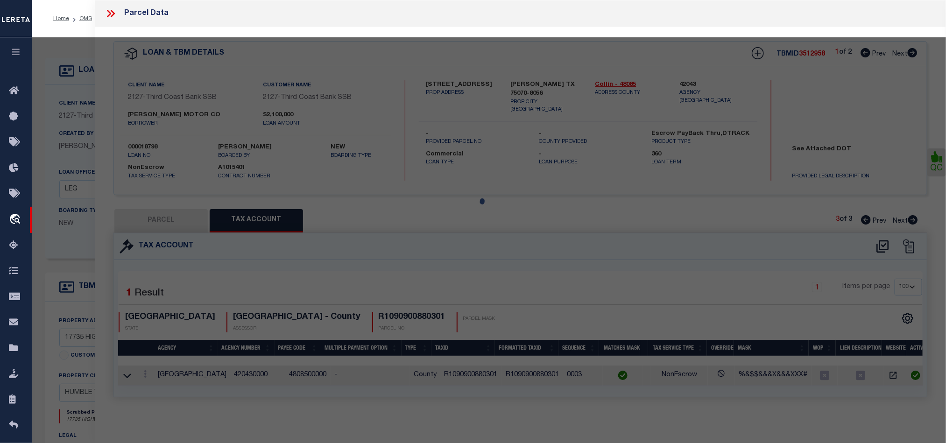
select select "AS"
select select
checkbox input "false"
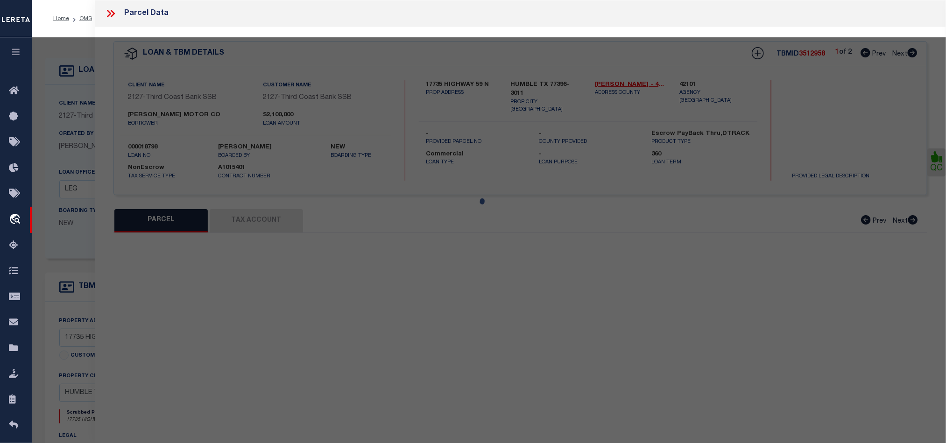
select select "QC"
type input "[PERSON_NAME]"
select select "AGW"
select select "LEG"
type input "17735 EASTEX FWY"
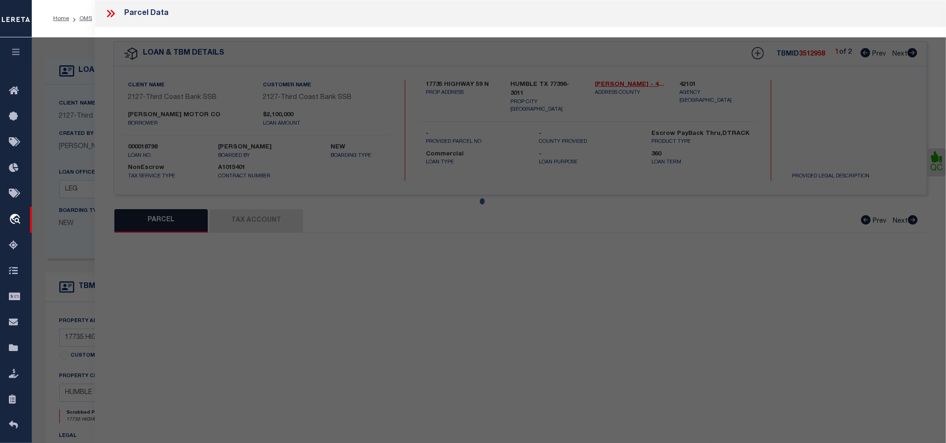
type input "[GEOGRAPHIC_DATA] [GEOGRAPHIC_DATA]"
type textarea "TR 28A 28B 28C [PERSON_NAME] & [PERSON_NAME] ABST 693 [PERSON_NAME]"
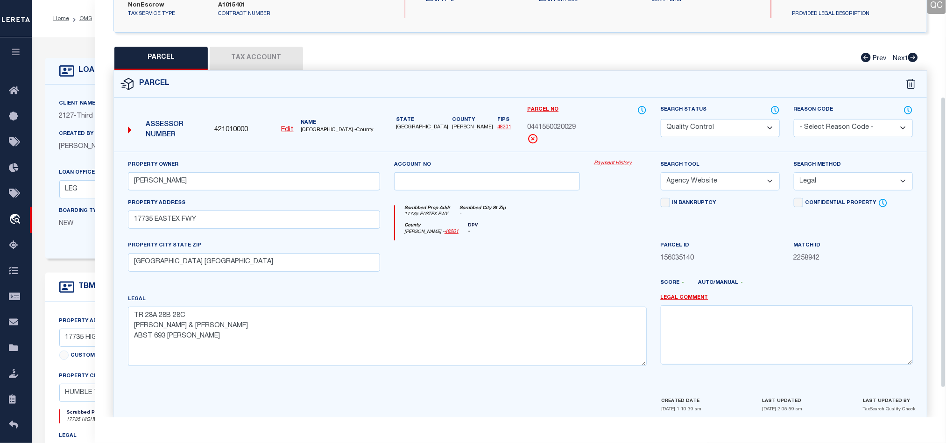
scroll to position [181, 0]
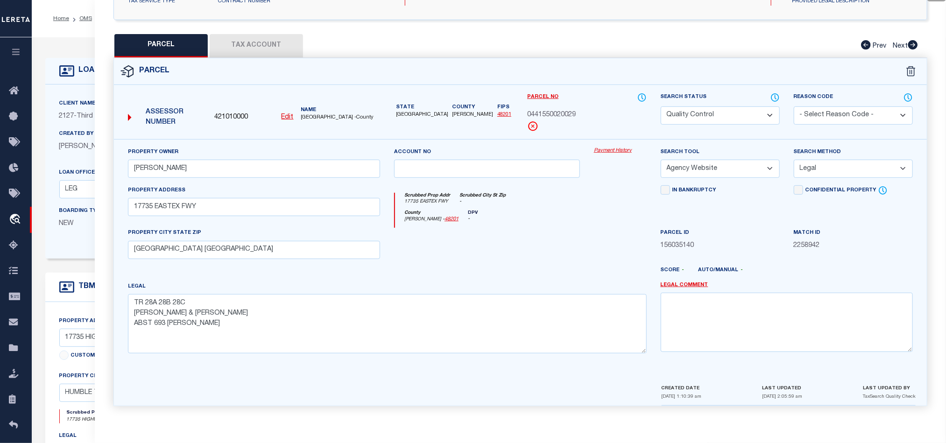
click at [259, 28] on div "QC QC QC" at bounding box center [521, 135] width 852 height 566
click at [256, 41] on button "Tax Account" at bounding box center [256, 45] width 93 height 23
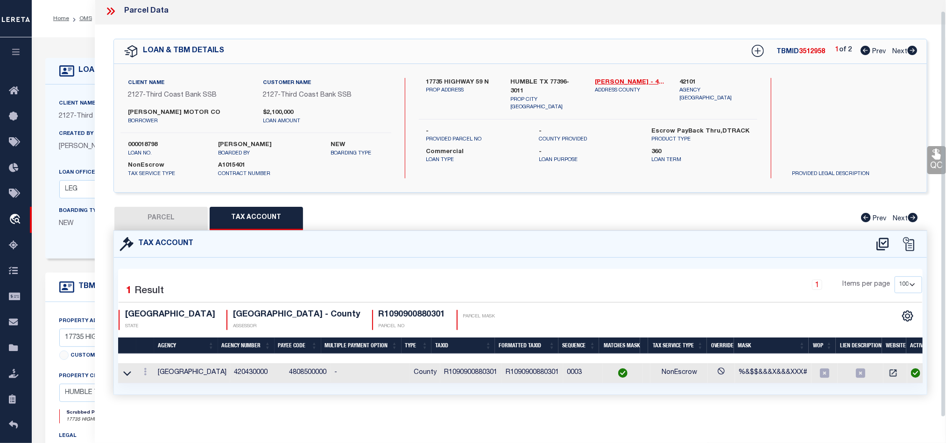
select select "100"
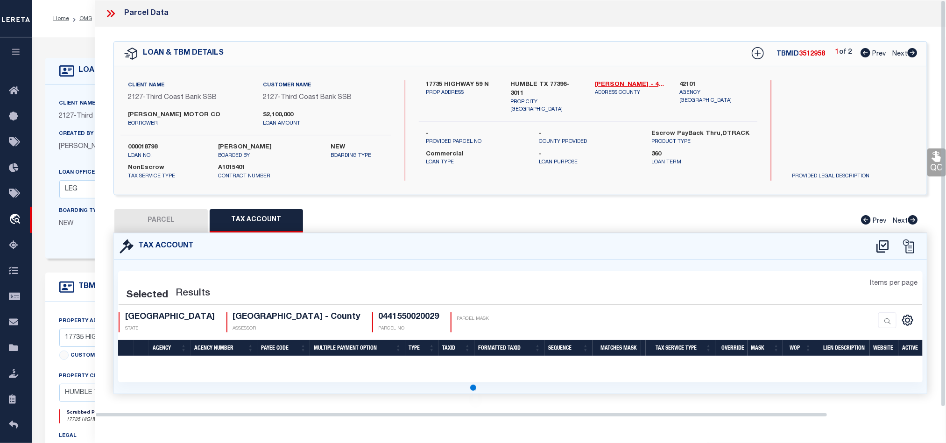
select select "100"
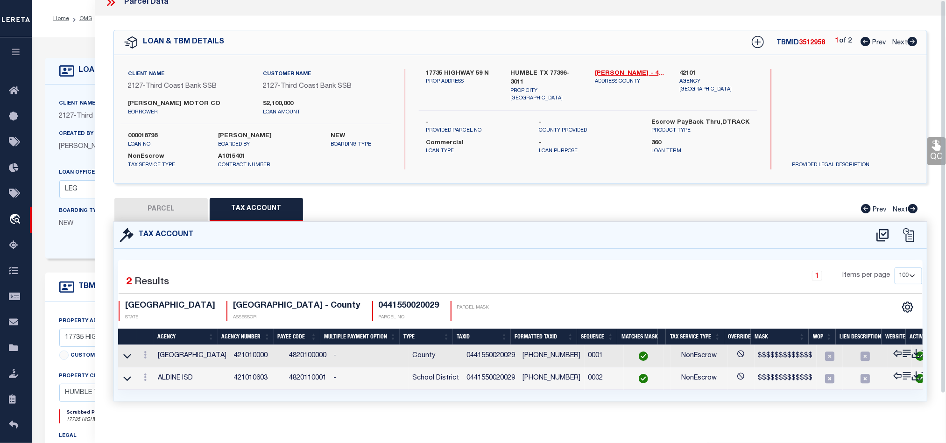
scroll to position [0, 0]
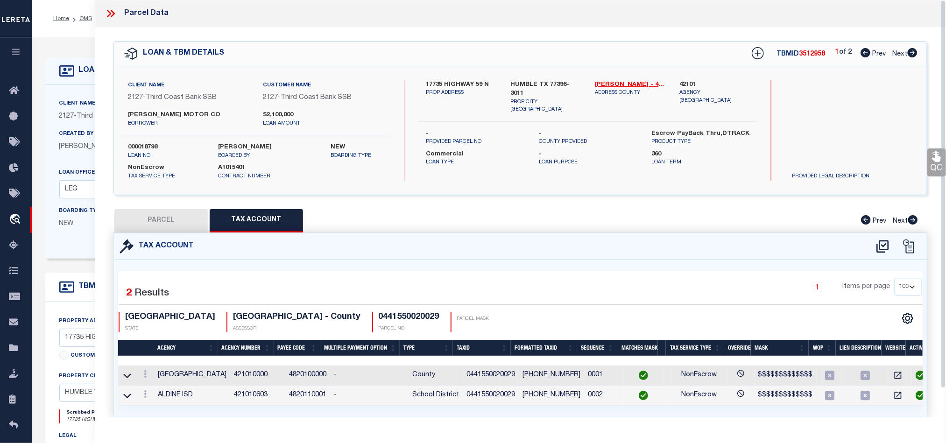
click at [190, 221] on button "PARCEL" at bounding box center [160, 220] width 93 height 23
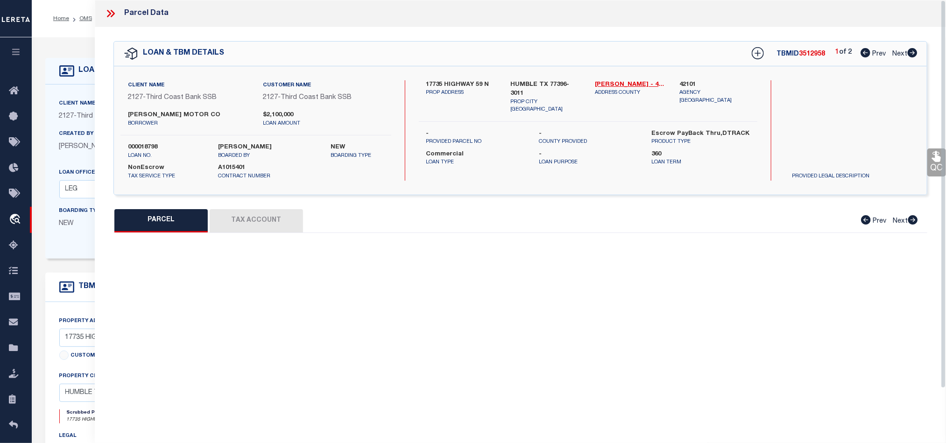
select select "AS"
select select
checkbox input "false"
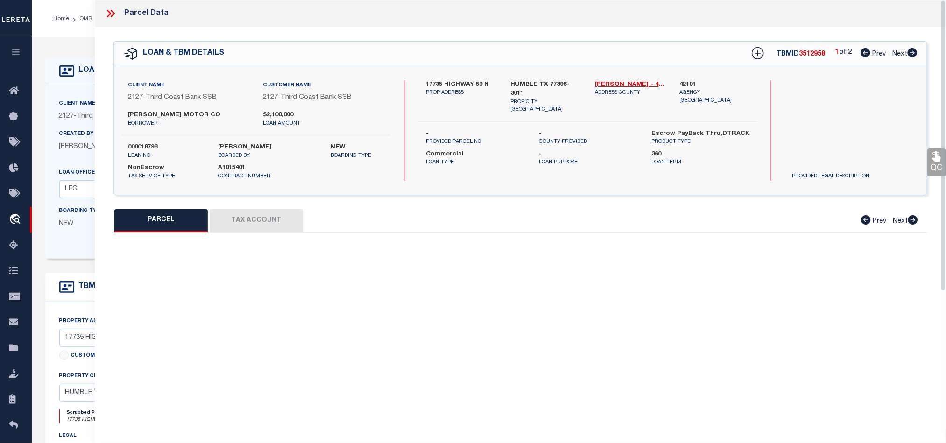
select select "QC"
type input "[PERSON_NAME]"
select select "AGW"
select select "LEG"
type input "17735 EASTEX FWY"
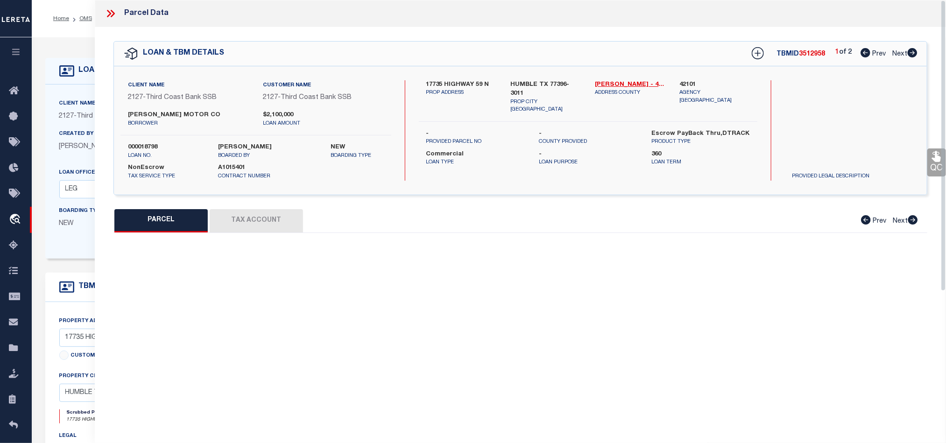
type input "[GEOGRAPHIC_DATA] [GEOGRAPHIC_DATA]"
type textarea "TR 28A 28B 28C [PERSON_NAME] & [PERSON_NAME] ABST 693 [PERSON_NAME]"
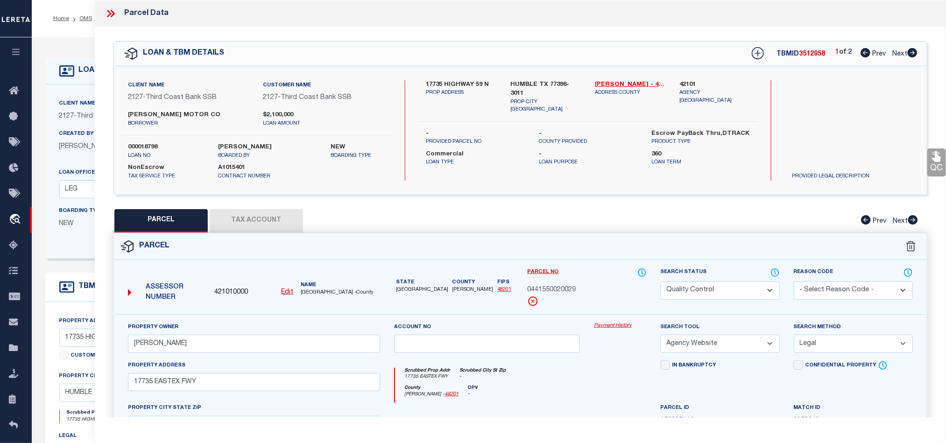
click at [712, 296] on select "Automated Search Bad Parcel Complete Duplicate Parcel High Dollar Reporting In …" at bounding box center [720, 291] width 119 height 18
select select "CP"
drag, startPoint x: 567, startPoint y: 373, endPoint x: 708, endPoint y: 317, distance: 152.2
click at [567, 373] on div "Scrubbed Prop Addr 17735 EASTEX FWY Scrubbed City [GEOGRAPHIC_DATA] -" at bounding box center [520, 376] width 251 height 17
click at [926, 160] on div "Client Name 2127 - Third Coast Bank SSB Customer Name 2127 - Third Coast Bank S…" at bounding box center [520, 130] width 813 height 100
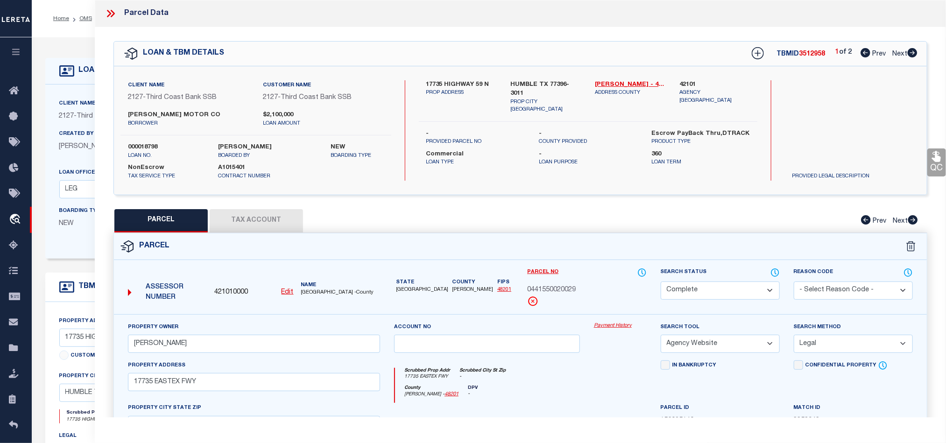
click at [933, 163] on link "QC" at bounding box center [937, 163] width 19 height 28
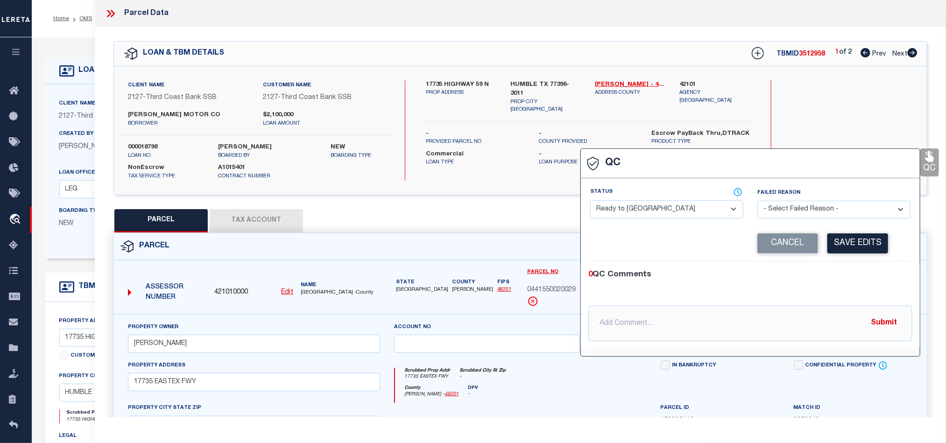
click at [675, 209] on select "- Select Status - Ready to QC Correct Incorrect" at bounding box center [666, 209] width 153 height 18
select select "COR"
click at [877, 279] on div "0 QC Comments" at bounding box center [749, 275] width 320 height 12
click at [871, 254] on button "Save Edits" at bounding box center [858, 244] width 61 height 20
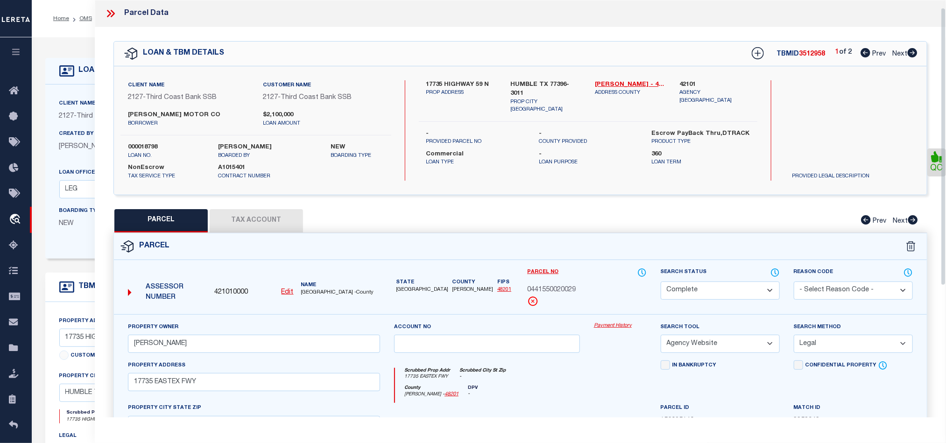
scroll to position [209, 0]
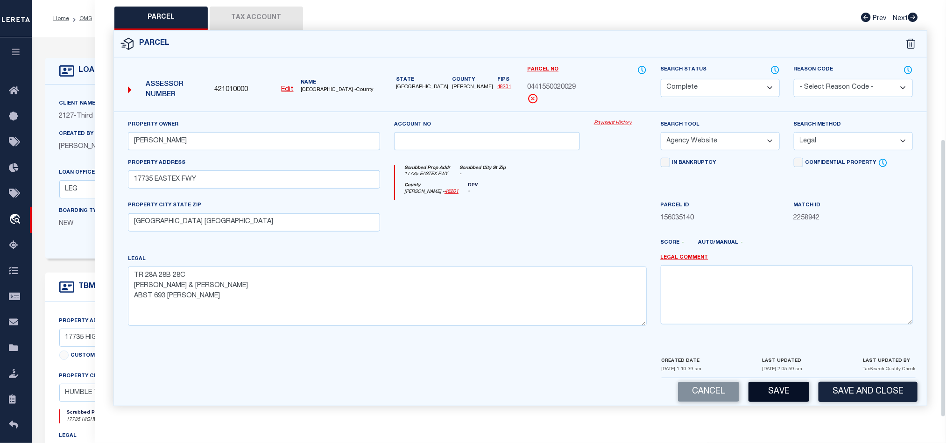
click at [781, 388] on button "Save" at bounding box center [779, 392] width 61 height 20
select select "AS"
select select
checkbox input "false"
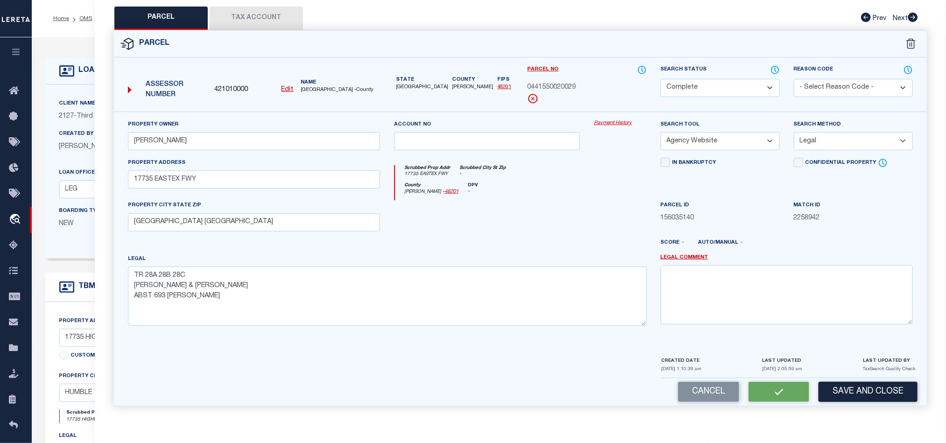
checkbox input "false"
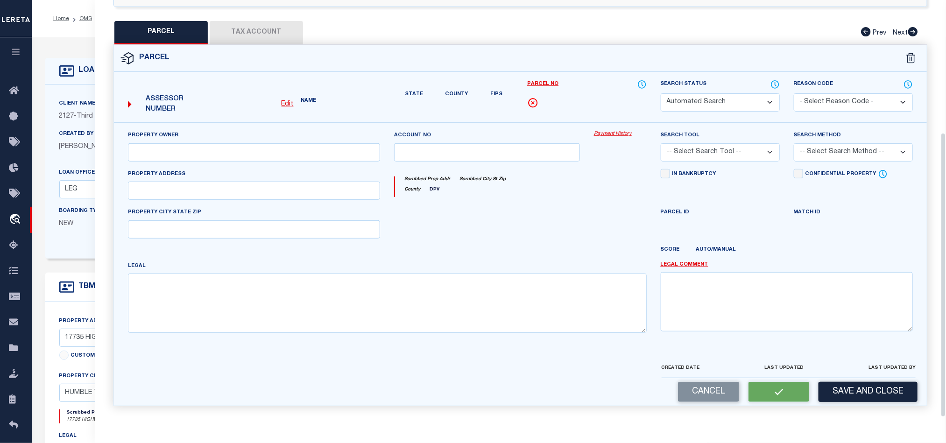
select select "CP"
type input "[PERSON_NAME]"
select select "AGW"
select select "LEG"
type input "17735 EASTEX FWY"
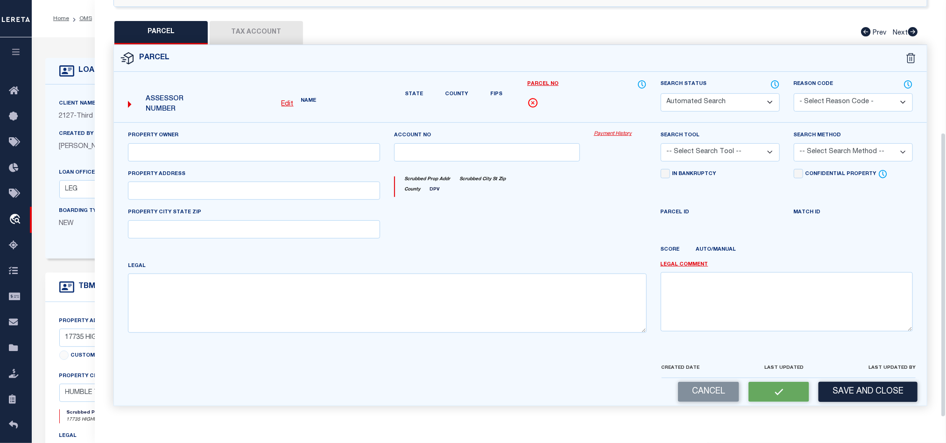
type input "[GEOGRAPHIC_DATA] [GEOGRAPHIC_DATA]"
type textarea "TR 28A 28B 28C [PERSON_NAME] & [PERSON_NAME] ABST 693 [PERSON_NAME]"
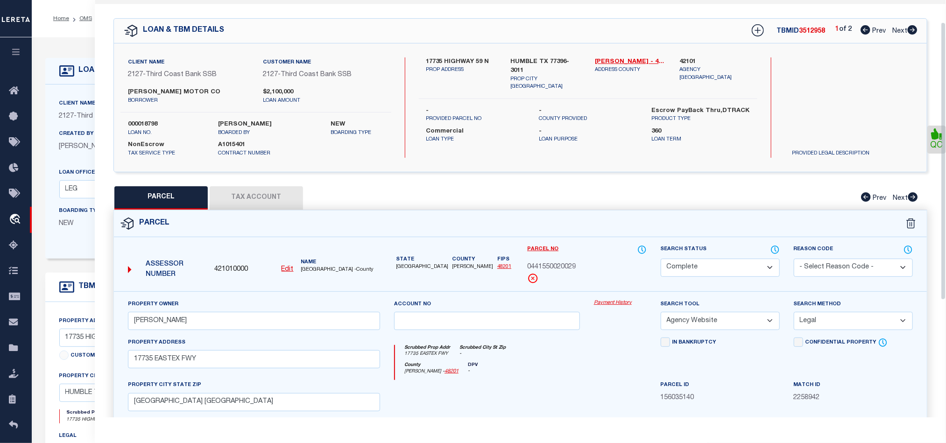
scroll to position [0, 0]
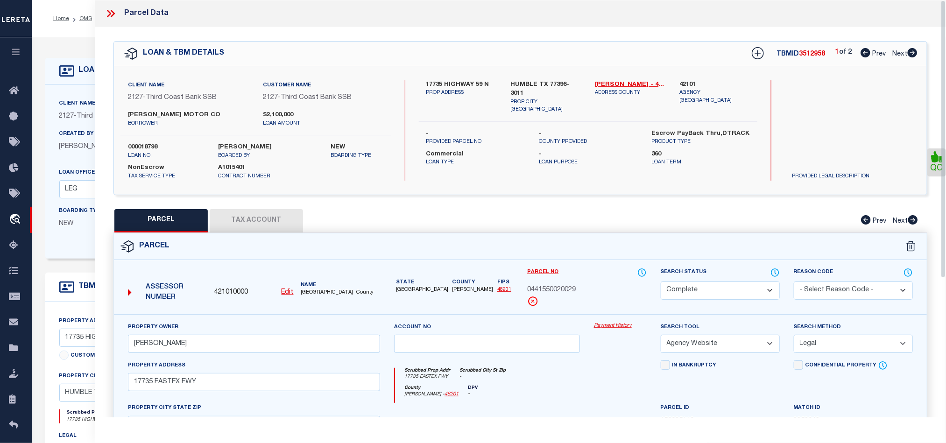
click at [914, 50] on icon at bounding box center [913, 52] width 10 height 9
select select "AS"
select select
checkbox input "false"
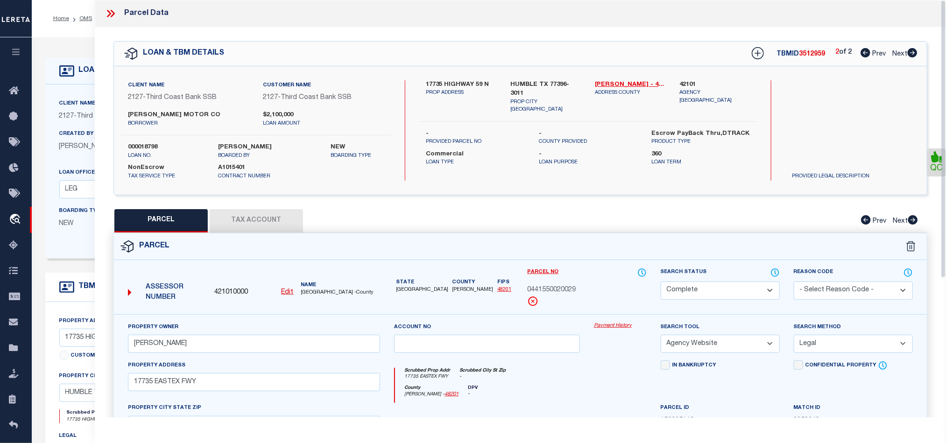
checkbox input "false"
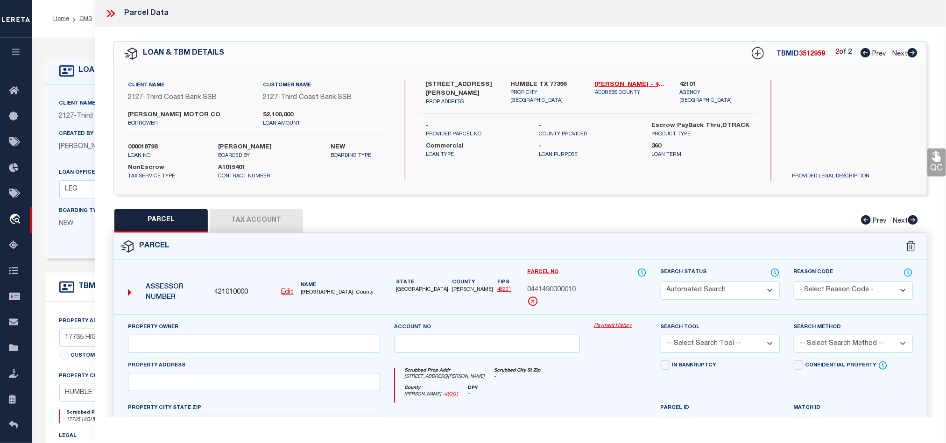
select select "QC"
type input "[PERSON_NAME]"
select select "AGW"
select select "LEG"
type input "[STREET_ADDRESS][PERSON_NAME]"
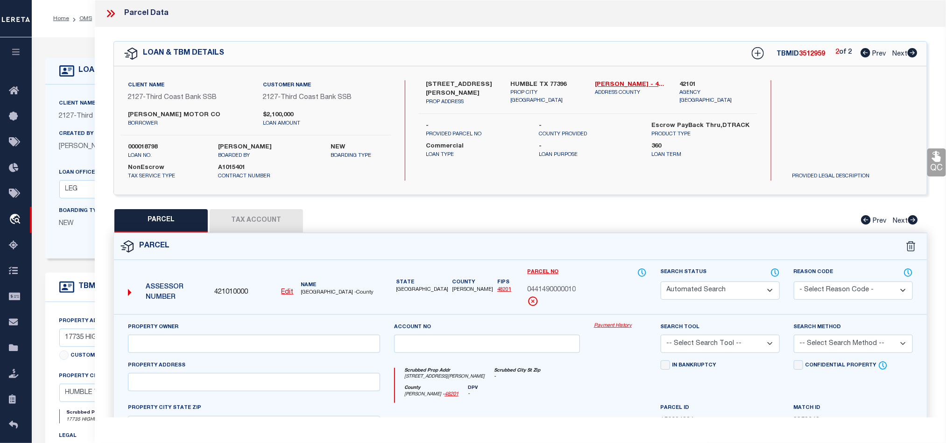
type input "[GEOGRAPHIC_DATA] [GEOGRAPHIC_DATA]"
type textarea "TRS 121 & 122 [PERSON_NAME] & [PERSON_NAME] ABST 693 [PERSON_NAME]"
click at [710, 290] on select "Automated Search Bad Parcel Complete Duplicate Parcel High Dollar Reporting In …" at bounding box center [720, 291] width 119 height 18
select select "CP"
drag, startPoint x: 596, startPoint y: 363, endPoint x: 773, endPoint y: 288, distance: 192.1
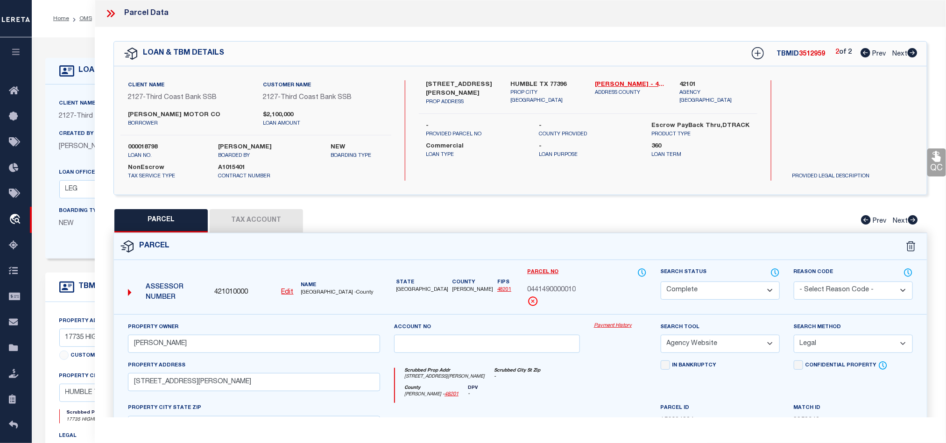
click at [596, 363] on div "Scrubbed Prop Addr [STREET_ADDRESS][PERSON_NAME] Scrubbed City [GEOGRAPHIC_DATA…" at bounding box center [520, 382] width 266 height 43
click at [938, 162] on icon at bounding box center [936, 156] width 9 height 11
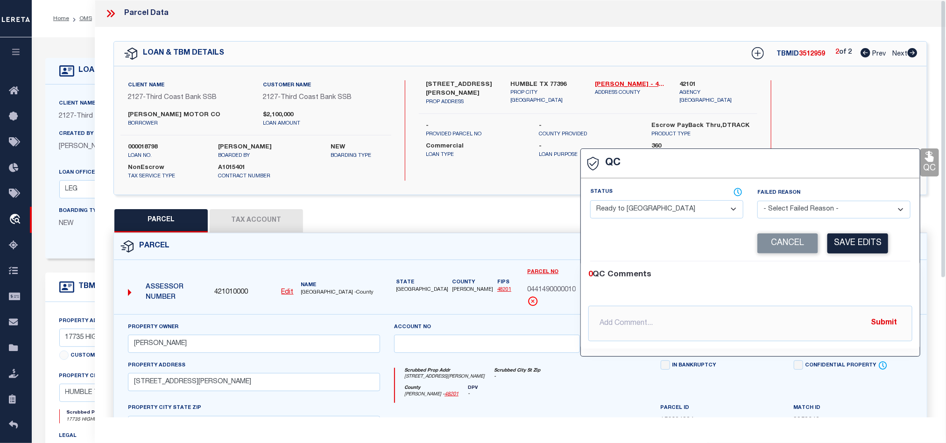
click at [653, 193] on span at bounding box center [678, 192] width 131 height 9
drag, startPoint x: 656, startPoint y: 215, endPoint x: 673, endPoint y: 218, distance: 16.6
click at [656, 215] on select "- Select Status - Ready to QC Correct Incorrect" at bounding box center [666, 209] width 153 height 18
select select "COR"
click at [821, 265] on div "0 QC Comments @[PERSON_NAME] @[PERSON_NAME] @[PERSON_NAME] @[PERSON_NAME] @[PER…" at bounding box center [750, 305] width 339 height 87
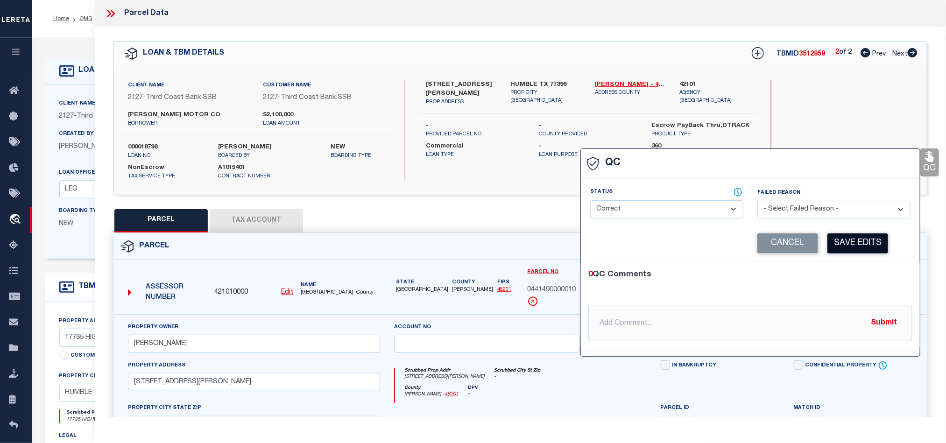
click at [841, 242] on button "Save Edits" at bounding box center [858, 244] width 61 height 20
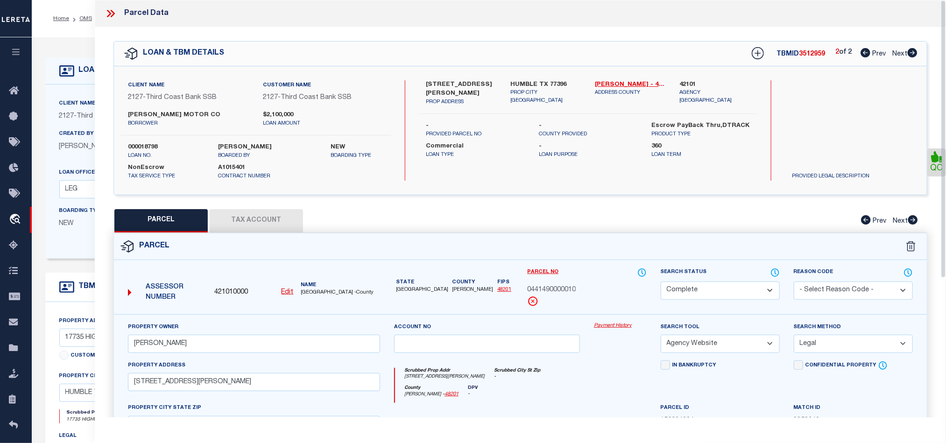
click at [251, 212] on button "Tax Account" at bounding box center [256, 220] width 93 height 23
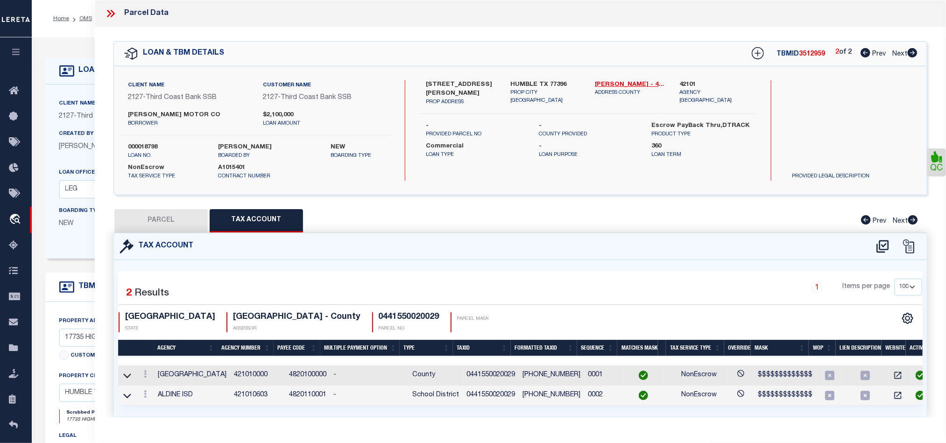
select select "100"
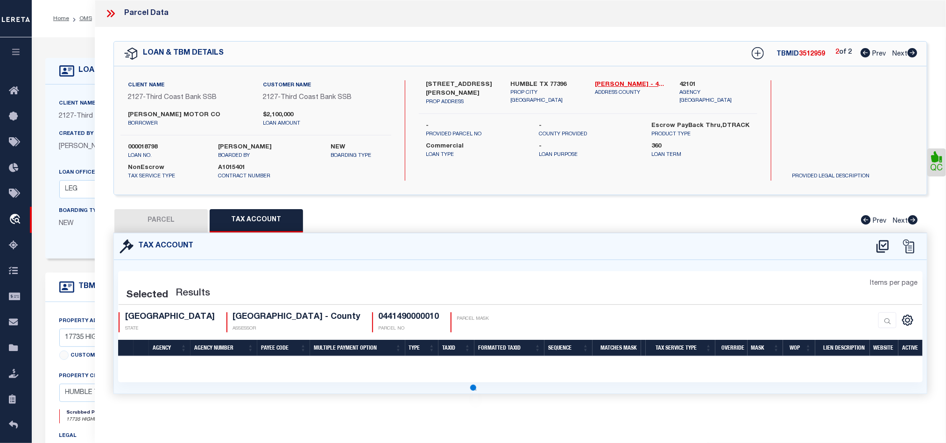
select select "100"
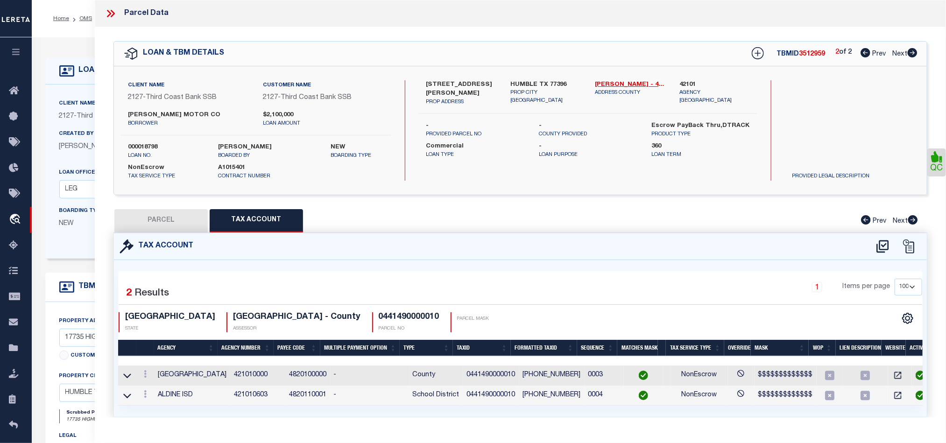
click at [177, 225] on button "PARCEL" at bounding box center [160, 220] width 93 height 23
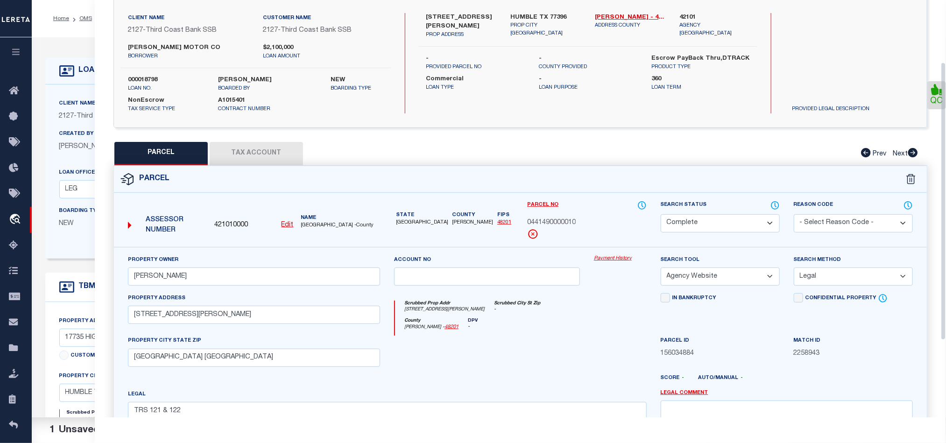
scroll to position [209, 0]
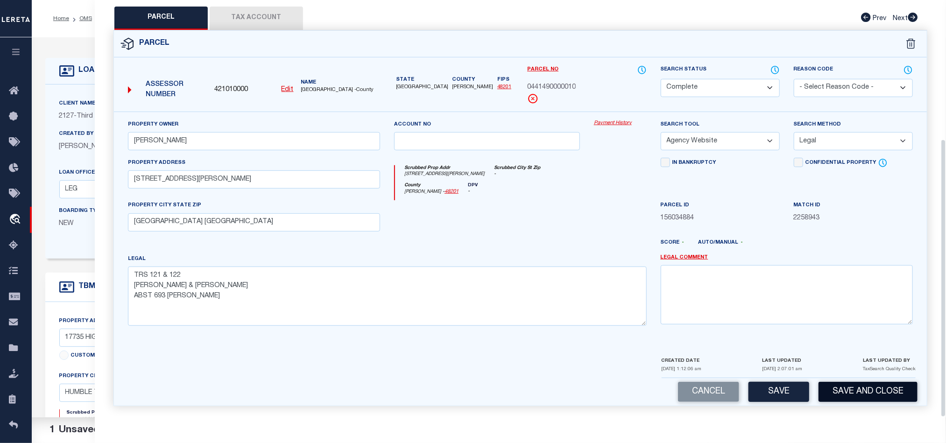
click at [885, 394] on button "Save and Close" at bounding box center [868, 392] width 99 height 20
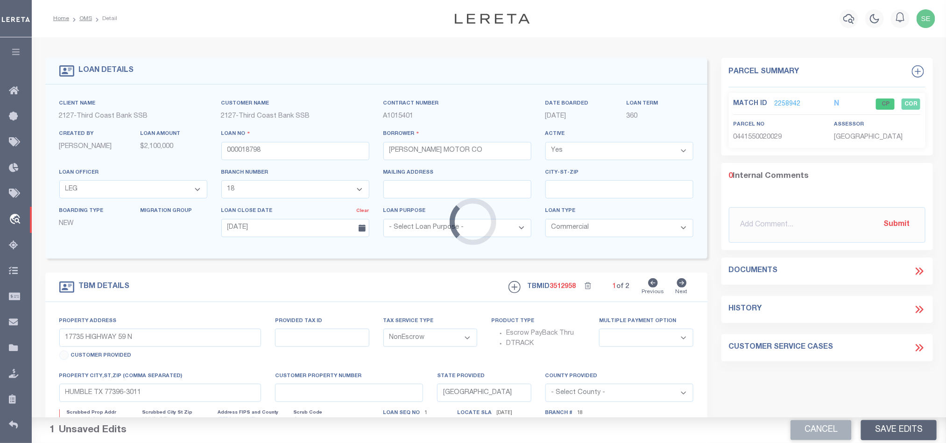
select select
select select "72101"
select select "2387"
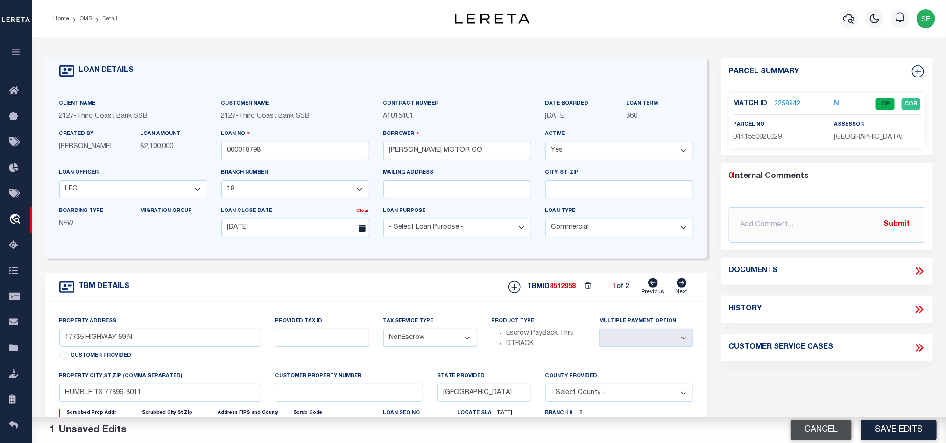
click at [819, 429] on button "Cancel" at bounding box center [821, 430] width 61 height 20
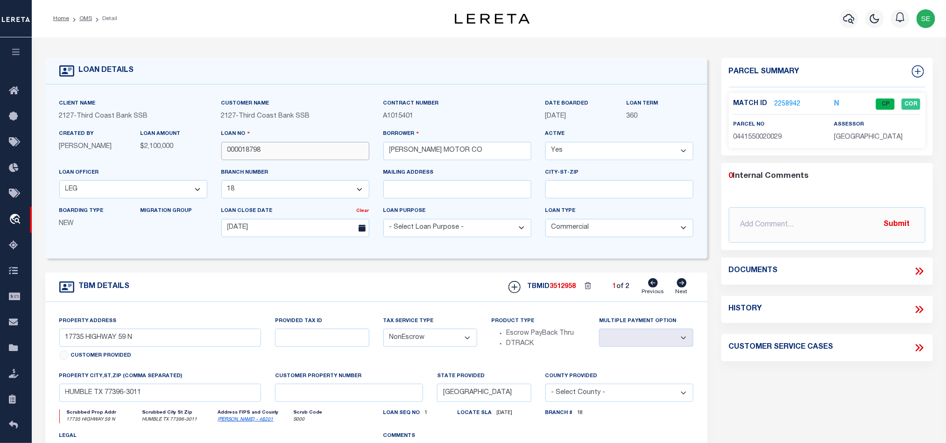
click at [328, 156] on input "000018798" at bounding box center [295, 151] width 148 height 18
click at [554, 290] on span "3512958" at bounding box center [563, 287] width 26 height 7
click at [853, 135] on span "[GEOGRAPHIC_DATA]" at bounding box center [868, 137] width 69 height 7
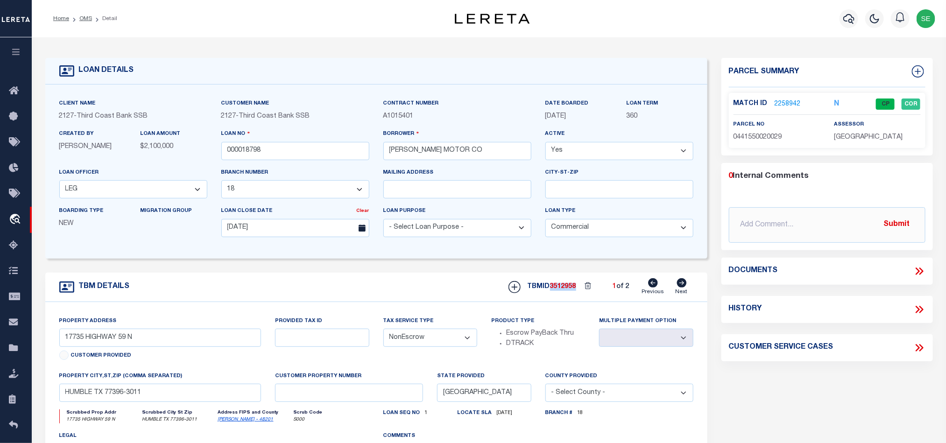
click at [853, 135] on span "[GEOGRAPHIC_DATA]" at bounding box center [868, 137] width 69 height 7
click at [775, 135] on span "0441550020029" at bounding box center [758, 137] width 49 height 7
click at [686, 288] on icon at bounding box center [682, 282] width 10 height 9
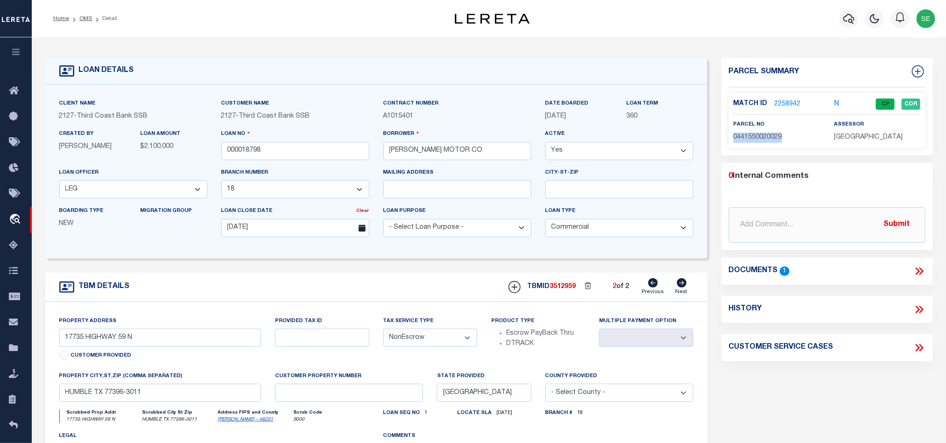
type input "[STREET_ADDRESS][PERSON_NAME]"
select select
type input "HUMBLE TX 77396"
click at [279, 152] on input "000018798" at bounding box center [295, 151] width 148 height 18
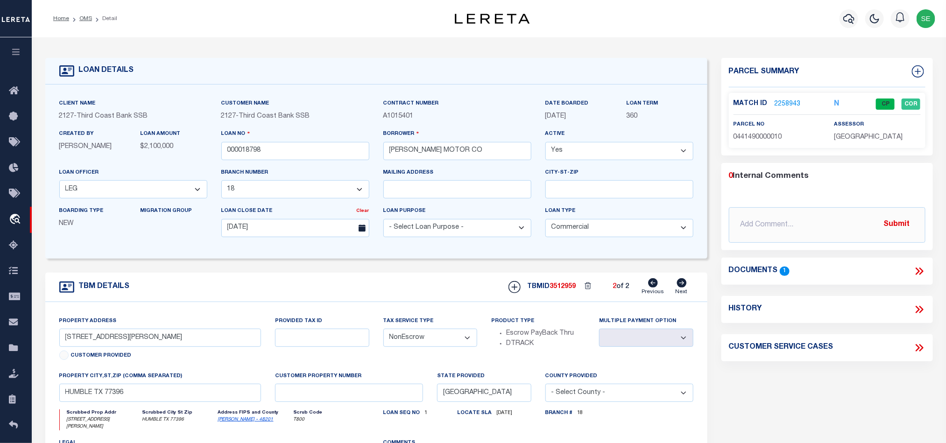
click at [560, 290] on span "3512959" at bounding box center [563, 287] width 26 height 7
click at [872, 123] on div "assessor HARRIS COUNTY" at bounding box center [877, 131] width 86 height 23
click at [870, 135] on span "[GEOGRAPHIC_DATA]" at bounding box center [868, 137] width 69 height 7
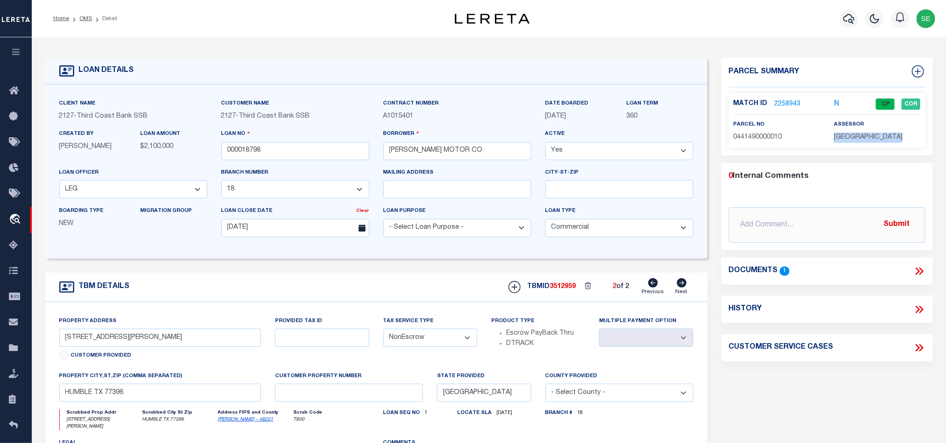
click at [870, 135] on span "[GEOGRAPHIC_DATA]" at bounding box center [868, 137] width 69 height 7
click at [750, 136] on span "0441490000010" at bounding box center [758, 137] width 49 height 7
click at [291, 282] on div "TBM DETAILS TBMID 3512959 2 of 2 Next" at bounding box center [376, 287] width 662 height 29
drag, startPoint x: 85, startPoint y: 16, endPoint x: 450, endPoint y: 83, distance: 371.3
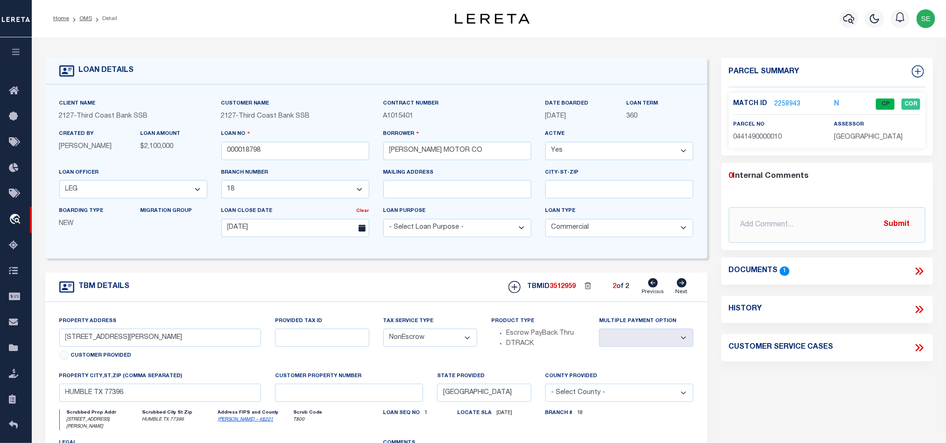
click at [85, 16] on link "OMS" at bounding box center [85, 19] width 13 height 6
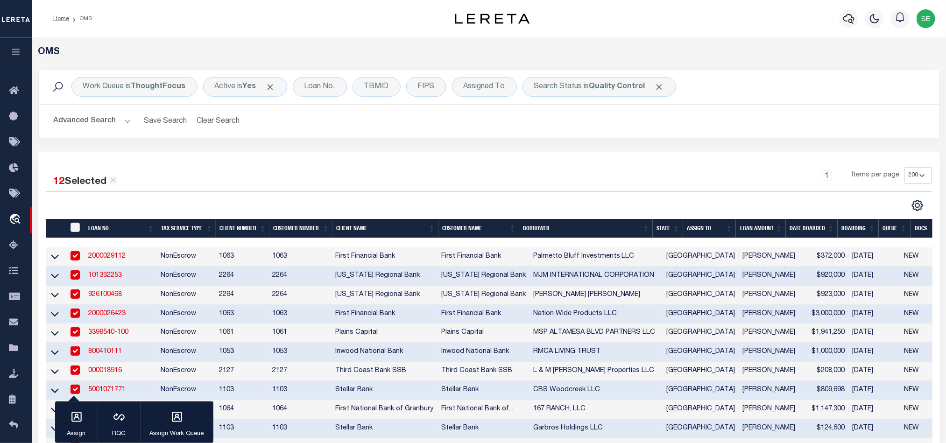
scroll to position [210, 0]
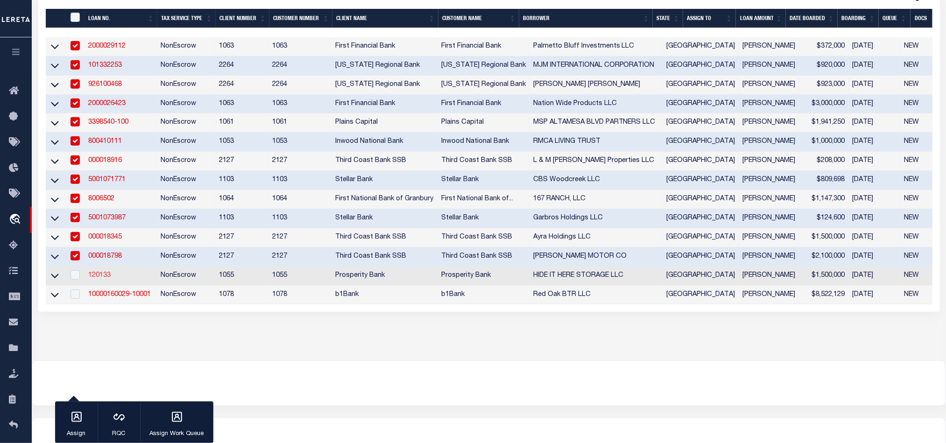
click at [99, 279] on link "120133" at bounding box center [99, 275] width 22 height 7
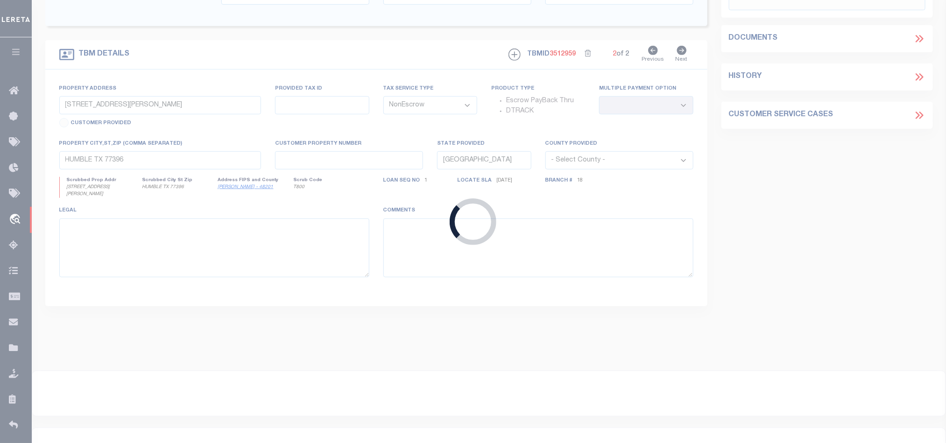
type input "120133"
type input "HIDE IT HERE STORAGE LLC"
select select
type input "19327 WHISPERING GRV E"
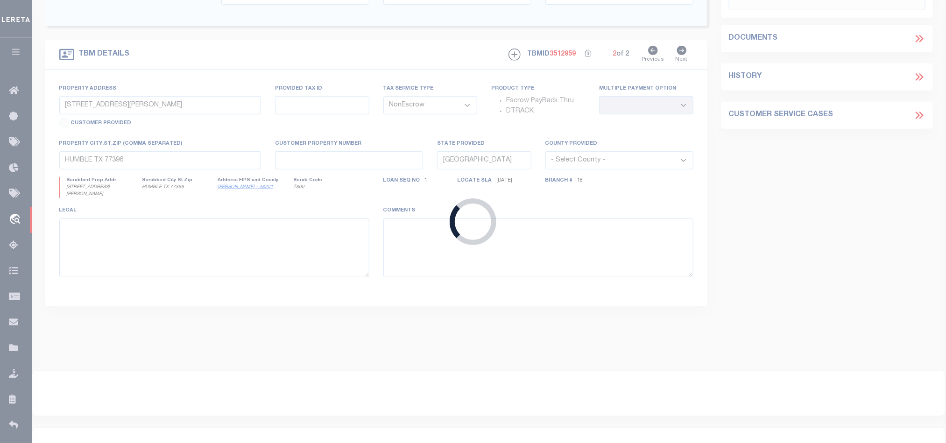
type input "[GEOGRAPHIC_DATA]"
select select "400"
select select
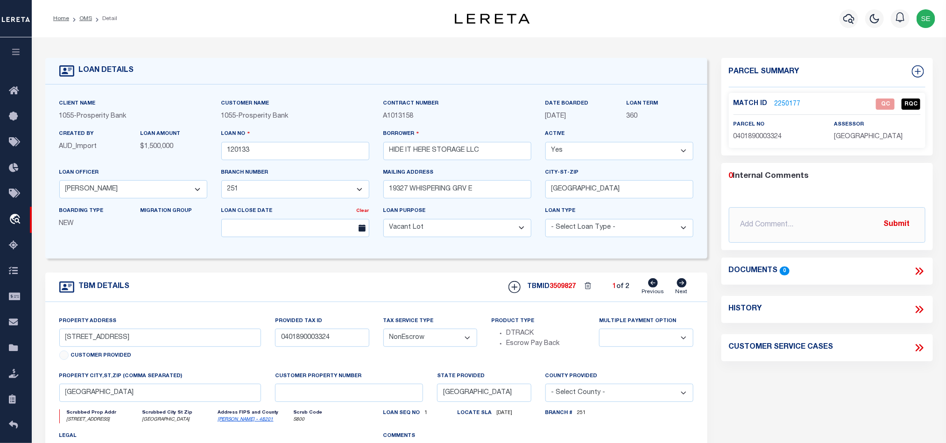
click at [782, 375] on div "Parcel Summary Match ID 2250177 0" at bounding box center [828, 313] width 226 height 511
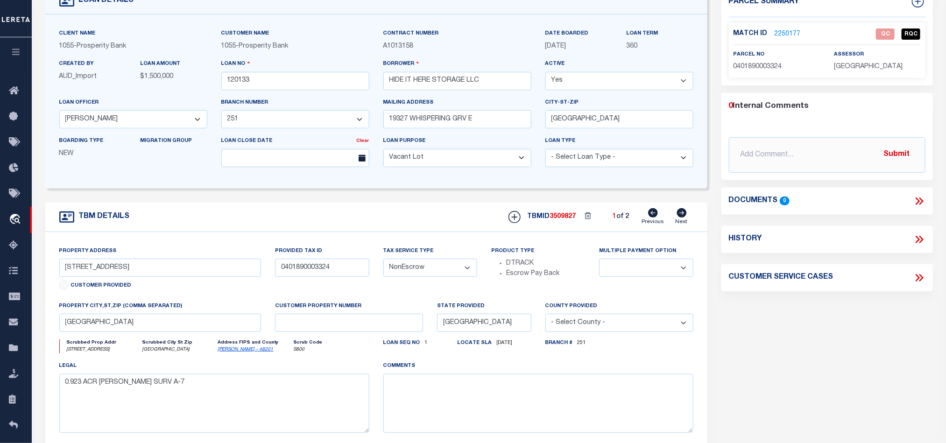
click at [814, 334] on div "Parcel Summary Match ID 2250177 0" at bounding box center [828, 243] width 226 height 511
click at [762, 66] on span "0401890003324" at bounding box center [758, 67] width 49 height 7
click at [681, 217] on icon at bounding box center [682, 212] width 10 height 9
click at [761, 66] on span "0401890000328" at bounding box center [758, 67] width 49 height 7
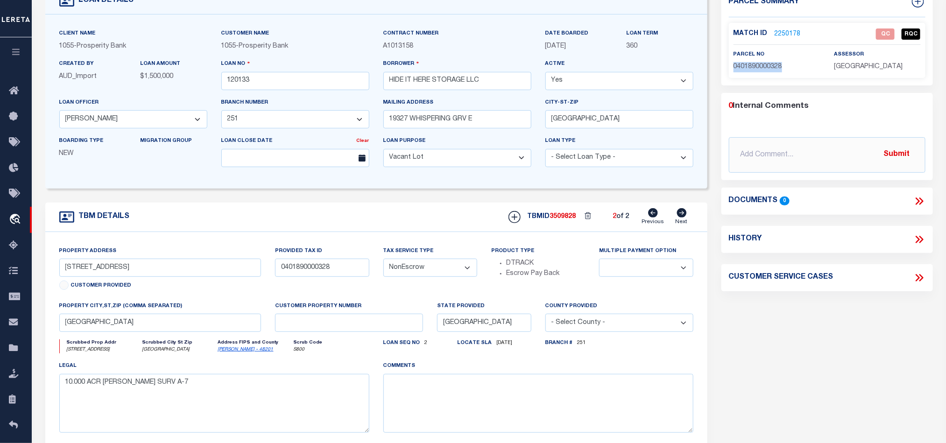
click at [761, 66] on span "0401890000328" at bounding box center [758, 67] width 49 height 7
click at [855, 328] on div "Parcel Summary Match ID 2250178 0" at bounding box center [828, 243] width 226 height 511
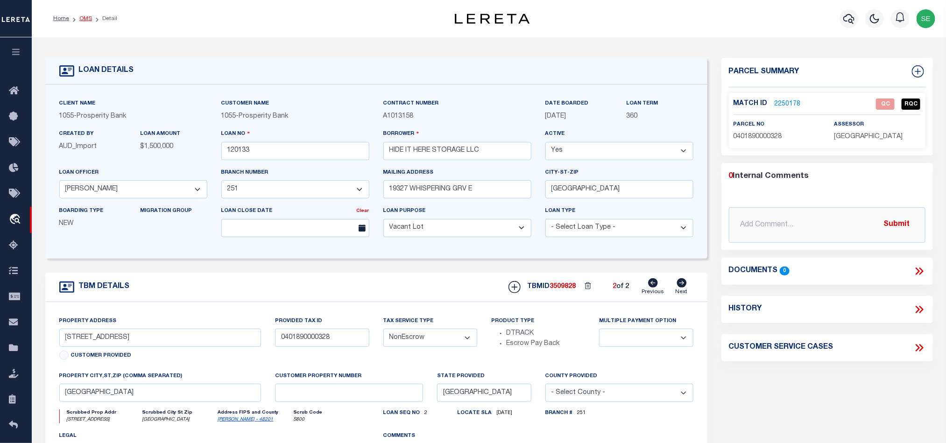
click at [87, 17] on link "OMS" at bounding box center [85, 19] width 13 height 6
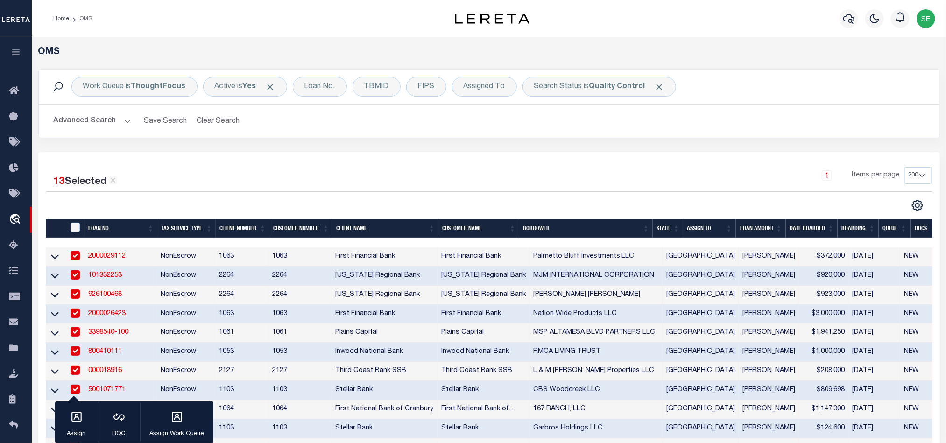
click at [525, 178] on div "1 Items per page 10 25 50 100 200" at bounding box center [601, 179] width 661 height 24
click at [586, 171] on div "1 Items per page 10 25 50 100 200" at bounding box center [601, 179] width 661 height 24
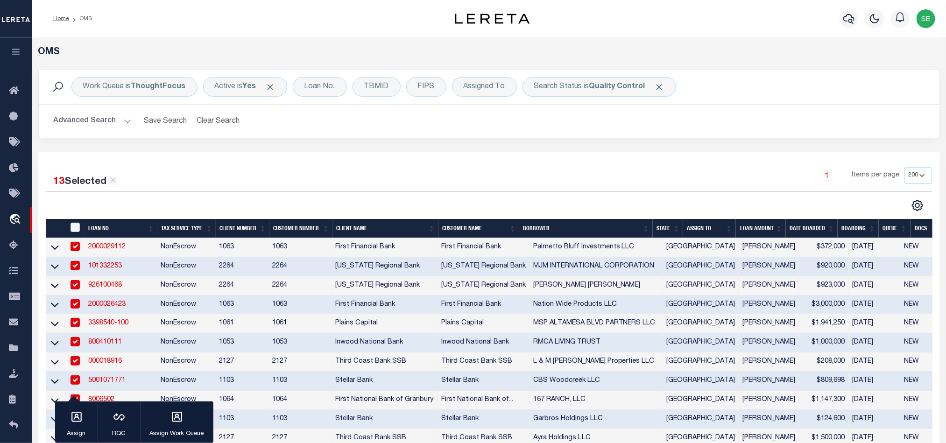
click at [82, 120] on button "Advanced Search" at bounding box center [93, 121] width 78 height 18
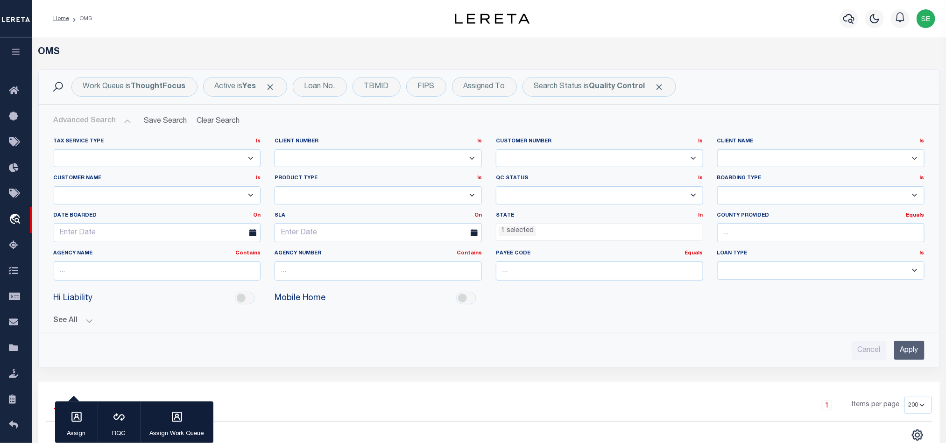
click at [511, 230] on li "1 selected" at bounding box center [517, 231] width 37 height 10
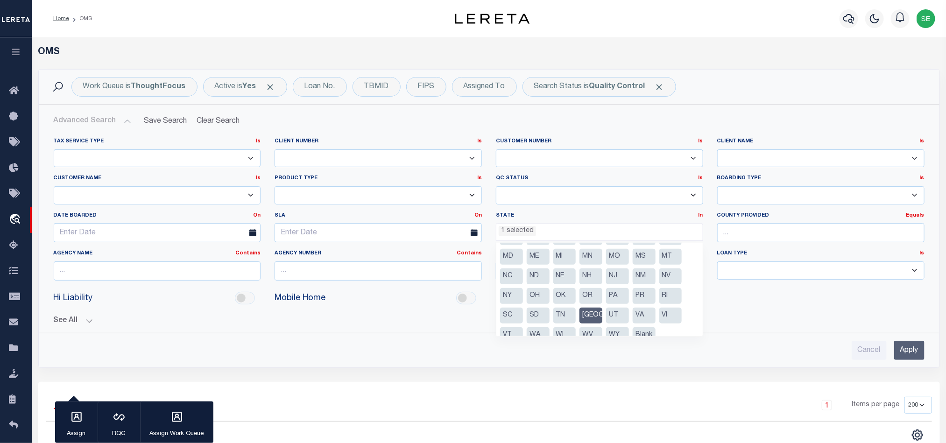
scroll to position [67, 0]
click at [591, 300] on li "[GEOGRAPHIC_DATA]" at bounding box center [591, 305] width 23 height 16
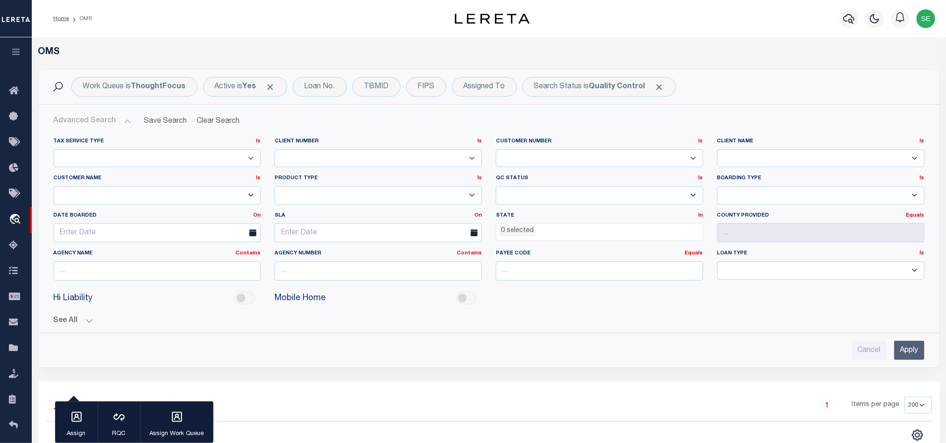
click at [903, 357] on input "Apply" at bounding box center [910, 350] width 30 height 19
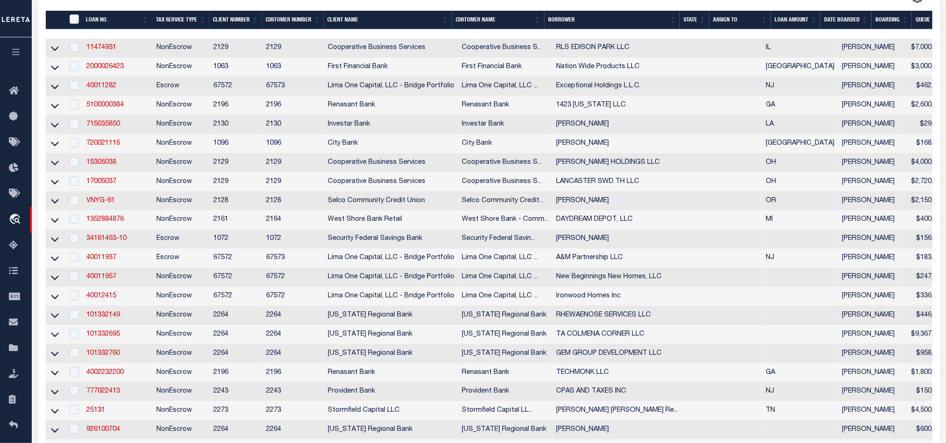
scroll to position [70, 0]
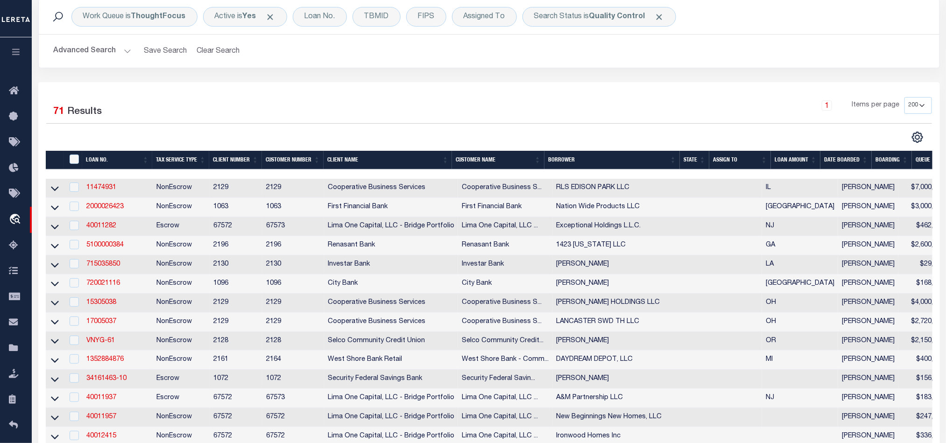
click at [691, 158] on th "State" at bounding box center [694, 160] width 29 height 19
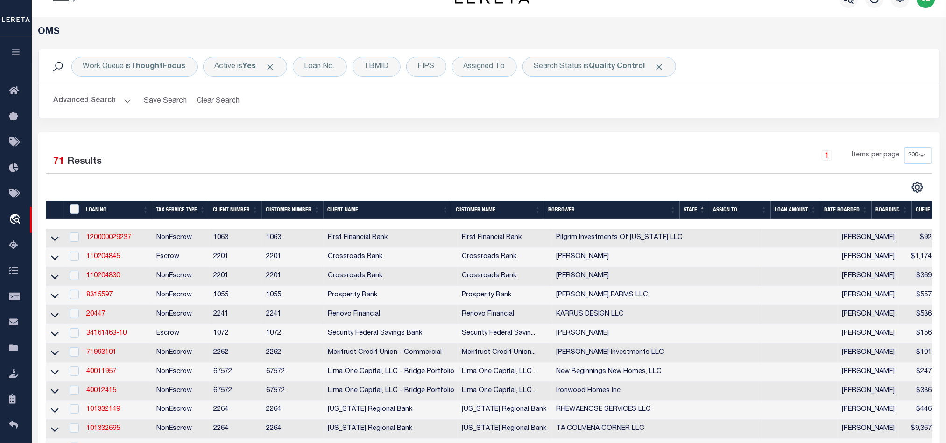
scroll to position [0, 0]
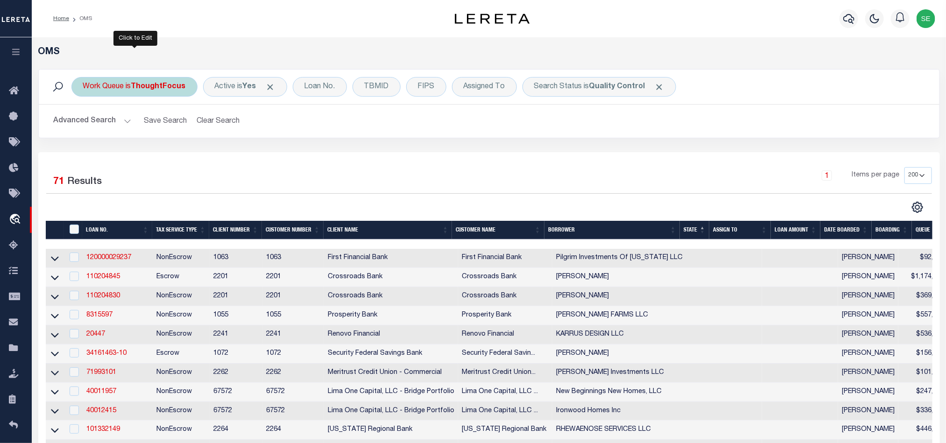
click at [160, 94] on div "Work Queue is ThoughtFocus" at bounding box center [134, 87] width 126 height 20
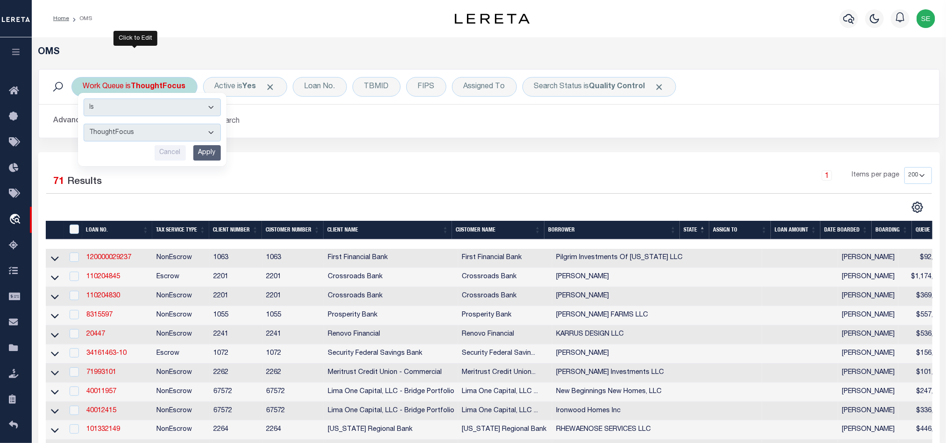
click at [191, 138] on select "--ALL-- factRSystems General ThoughtFocus" at bounding box center [152, 133] width 137 height 18
click at [84, 125] on select "--ALL-- factRSystems General ThoughtFocus" at bounding box center [152, 133] width 137 height 18
click at [216, 154] on input "Apply" at bounding box center [207, 152] width 28 height 15
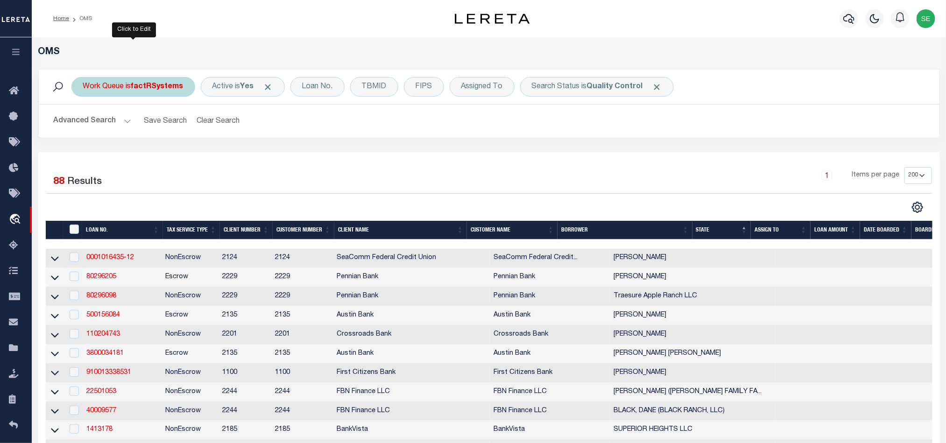
click at [161, 80] on div "Work Queue is factRSystems" at bounding box center [133, 87] width 124 height 20
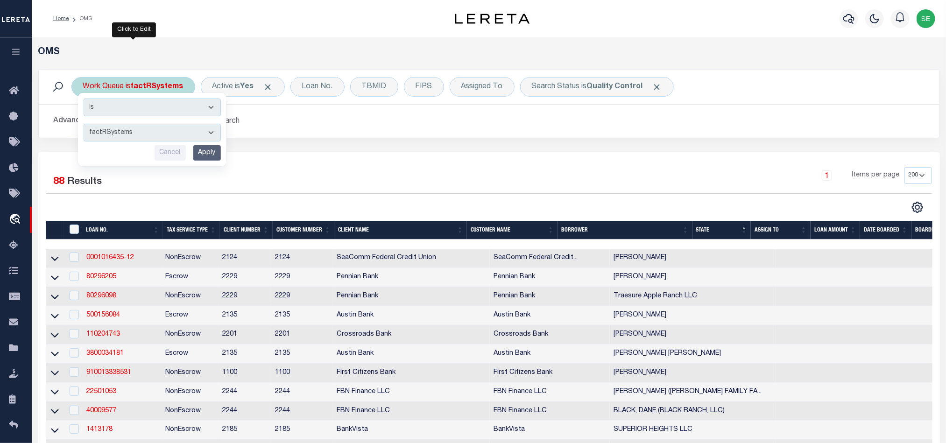
click at [180, 127] on select "--ALL-- factRSystems General ThoughtFocus" at bounding box center [152, 133] width 137 height 18
click at [84, 125] on select "--ALL-- factRSystems General ThoughtFocus" at bounding box center [152, 133] width 137 height 18
click at [210, 156] on input "Apply" at bounding box center [207, 152] width 28 height 15
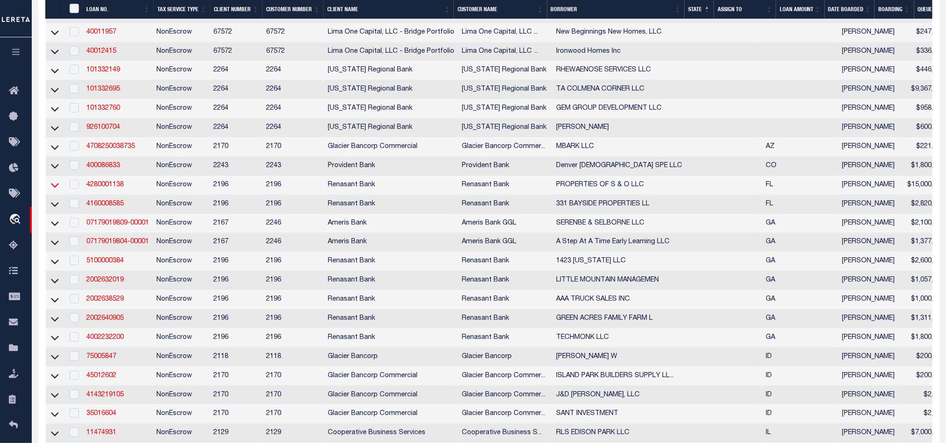
click at [55, 190] on icon at bounding box center [55, 185] width 8 height 10
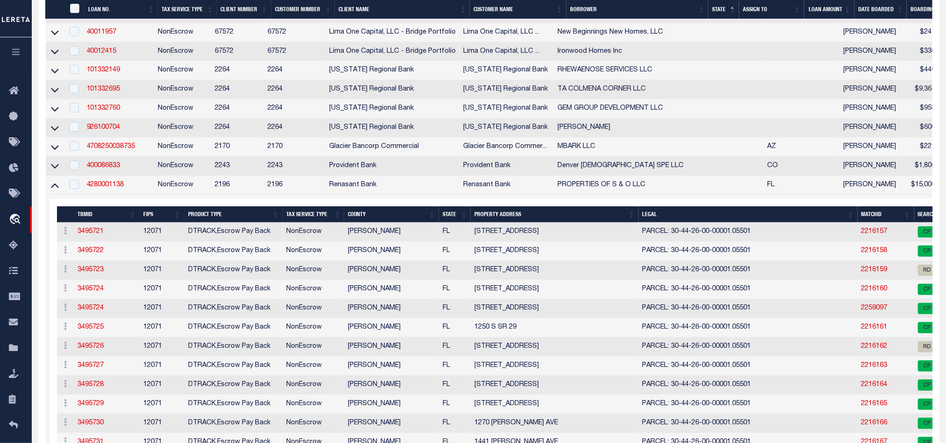
click at [55, 190] on icon at bounding box center [55, 185] width 8 height 10
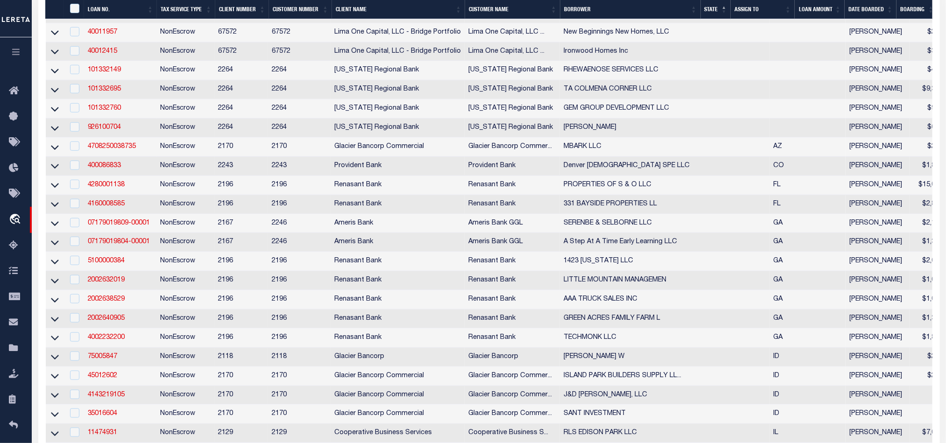
scroll to position [0, 75]
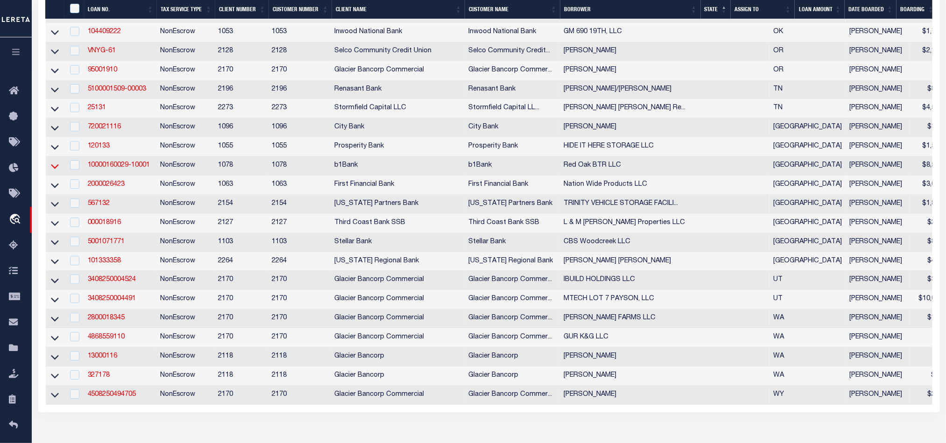
click at [51, 171] on icon at bounding box center [55, 166] width 8 height 10
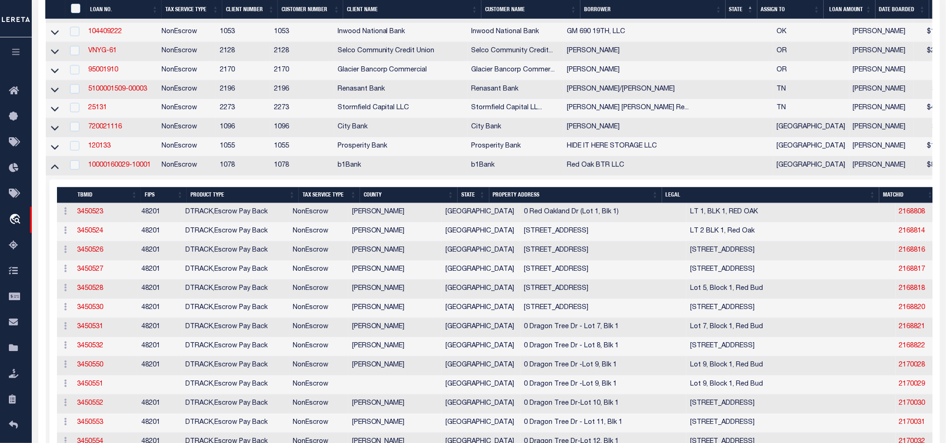
click at [55, 169] on icon at bounding box center [55, 166] width 8 height 5
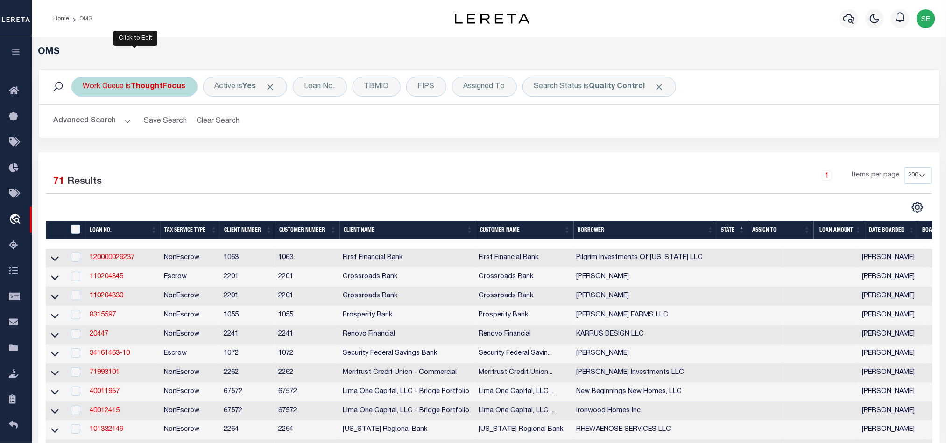
click at [136, 85] on b "ThoughtFocus" at bounding box center [158, 86] width 55 height 7
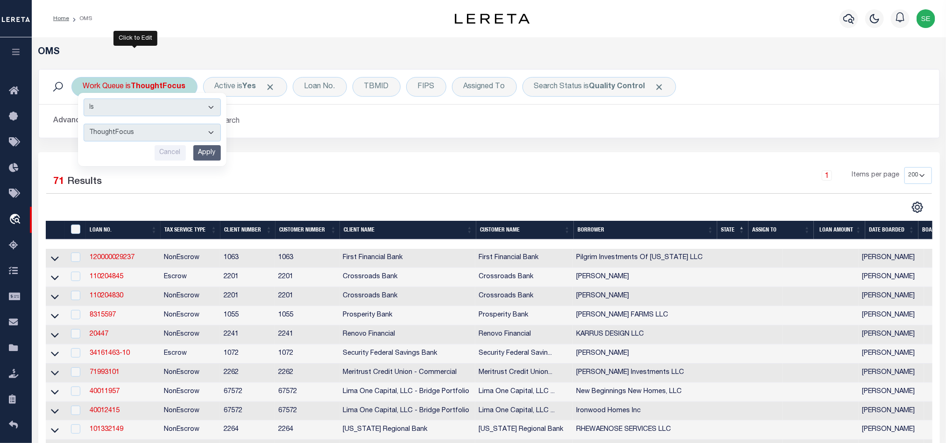
click at [171, 131] on select "--ALL-- factRSystems General ThoughtFocus" at bounding box center [152, 133] width 137 height 18
click at [84, 125] on select "--ALL-- factRSystems General ThoughtFocus" at bounding box center [152, 133] width 137 height 18
click at [210, 151] on input "Apply" at bounding box center [207, 152] width 28 height 15
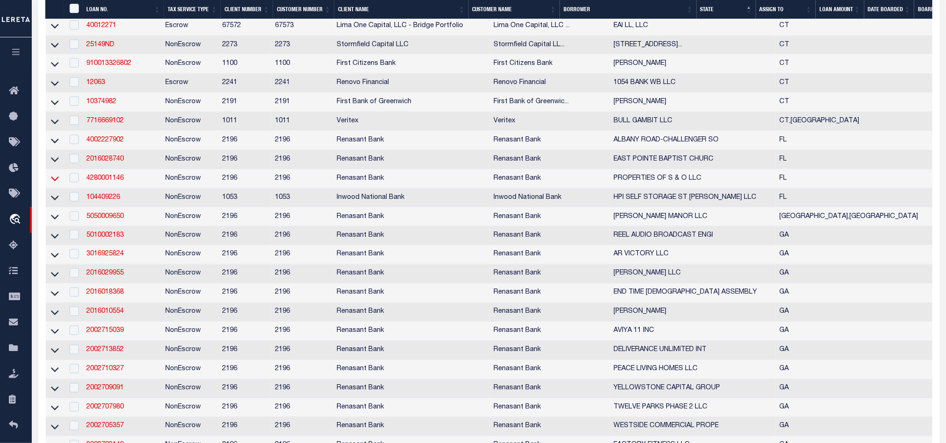
click at [52, 184] on icon at bounding box center [55, 179] width 8 height 10
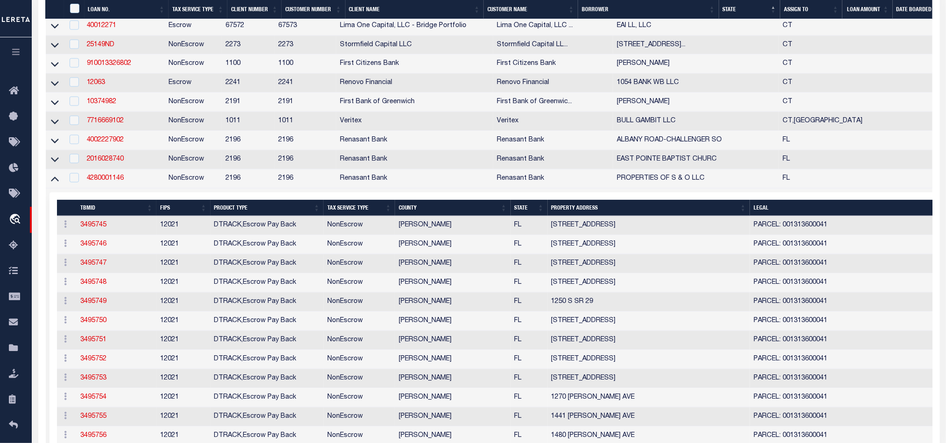
click at [55, 182] on icon at bounding box center [55, 179] width 8 height 5
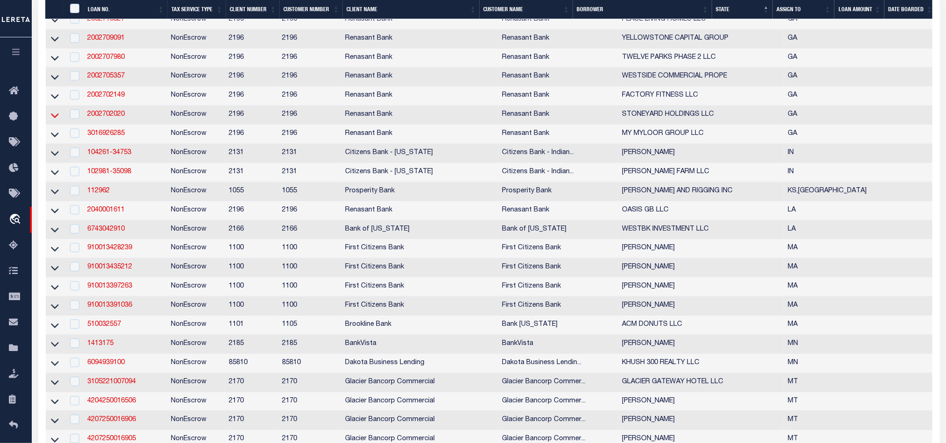
click at [55, 118] on icon at bounding box center [55, 115] width 8 height 5
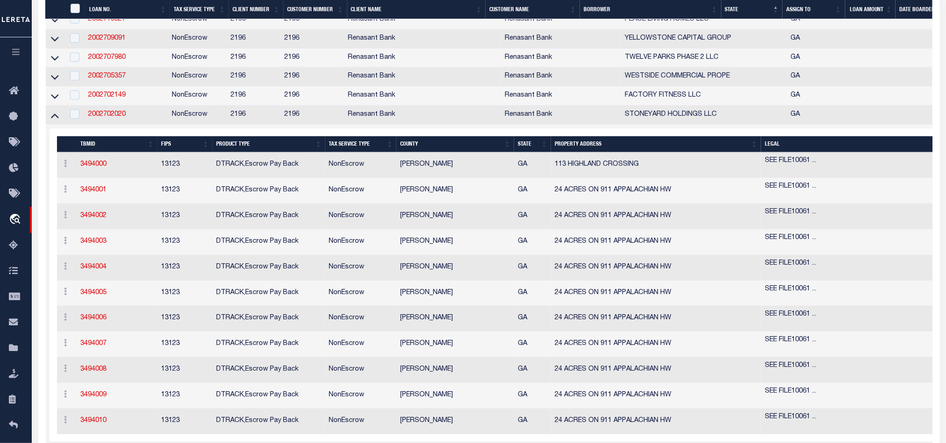
click at [55, 120] on icon at bounding box center [55, 115] width 8 height 10
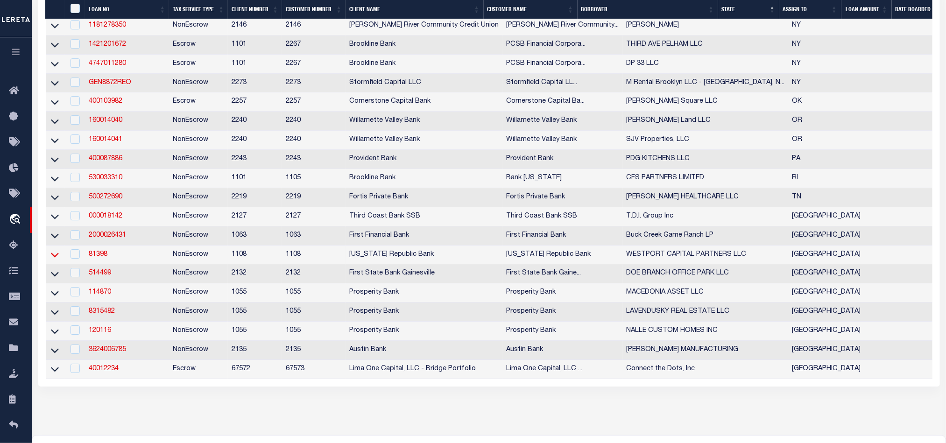
click at [56, 258] on icon at bounding box center [55, 255] width 8 height 5
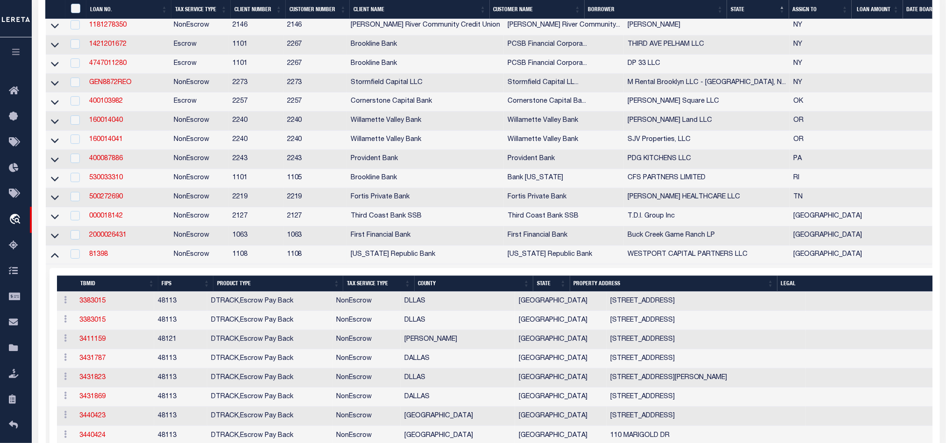
click at [55, 258] on icon at bounding box center [55, 255] width 8 height 5
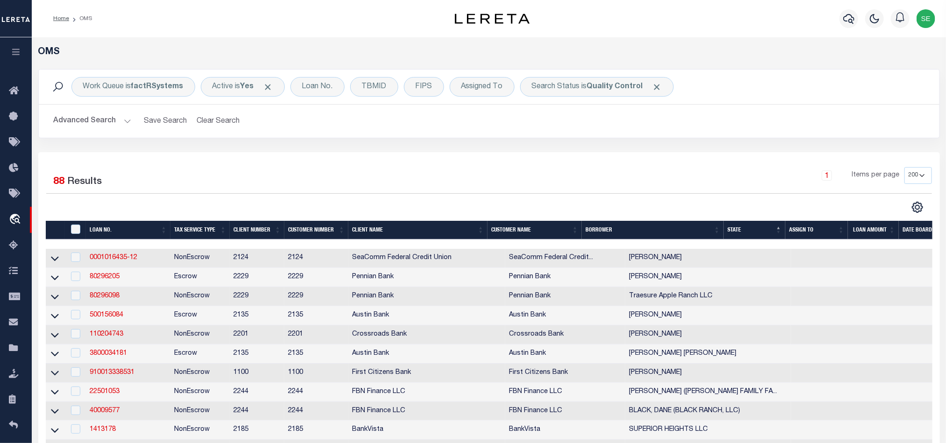
click at [813, 108] on div "Advanced Search Save Search Clear Search tblSearchTopScreen_dynamictable_____De…" at bounding box center [489, 121] width 901 height 33
click at [747, 188] on div "1 Items per page 10 25 50 100 200" at bounding box center [601, 179] width 661 height 24
